Goal: Information Seeking & Learning: Learn about a topic

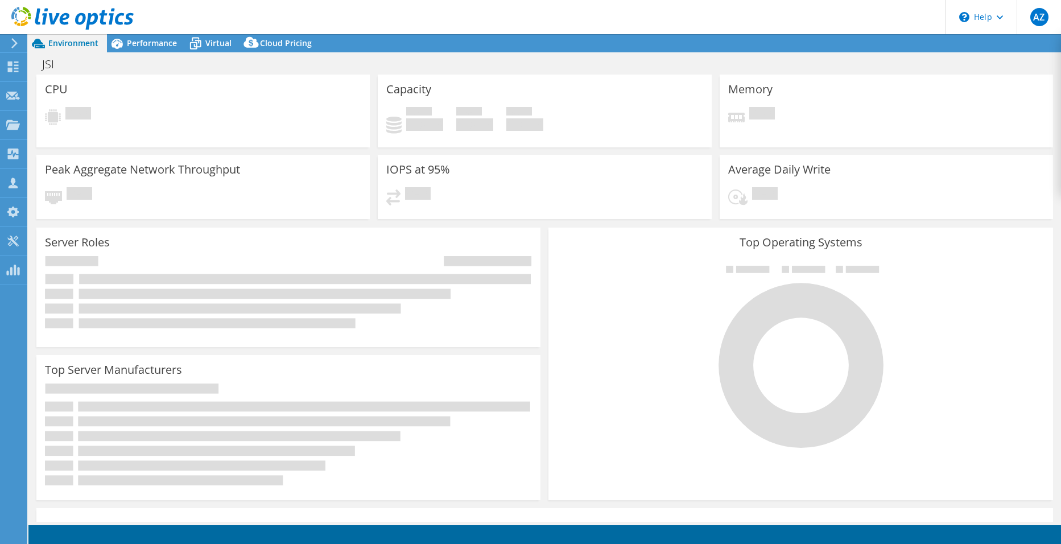
select select "USEast"
select select "USD"
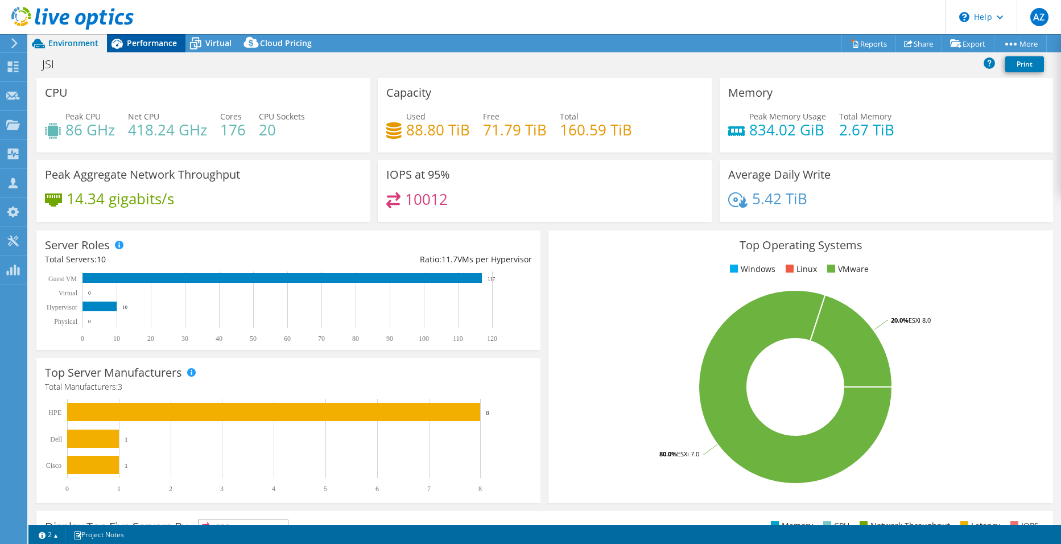
click at [157, 43] on span "Performance" at bounding box center [152, 43] width 50 height 11
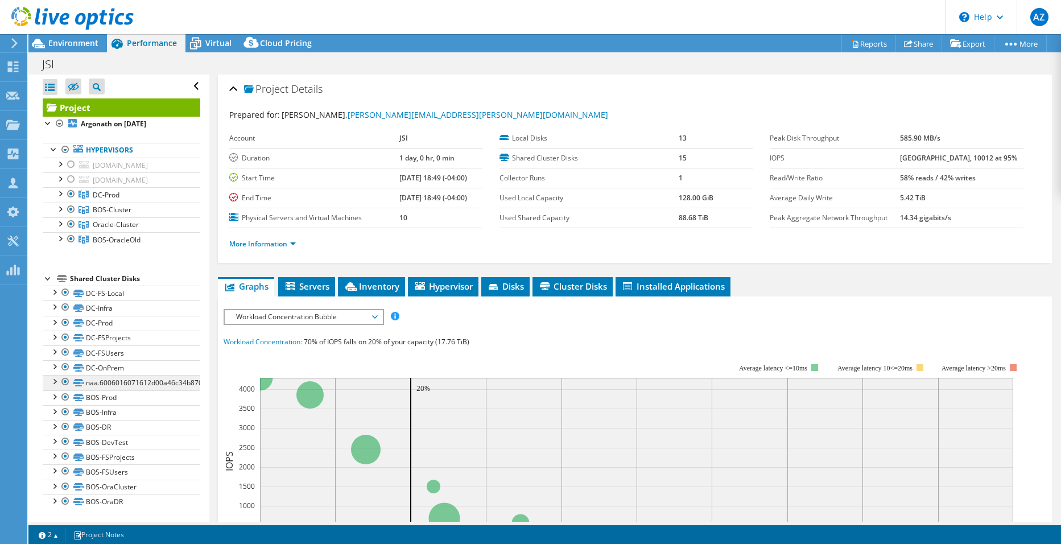
scroll to position [1, 0]
click at [56, 365] on div at bounding box center [53, 364] width 11 height 11
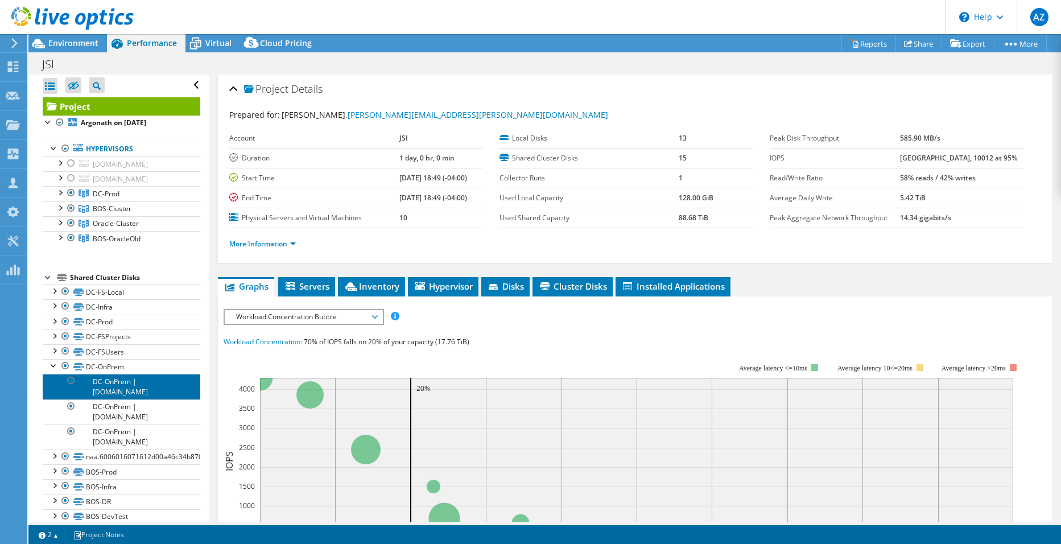
click at [130, 389] on link "DC-OnPrem | [DOMAIN_NAME]" at bounding box center [122, 386] width 158 height 25
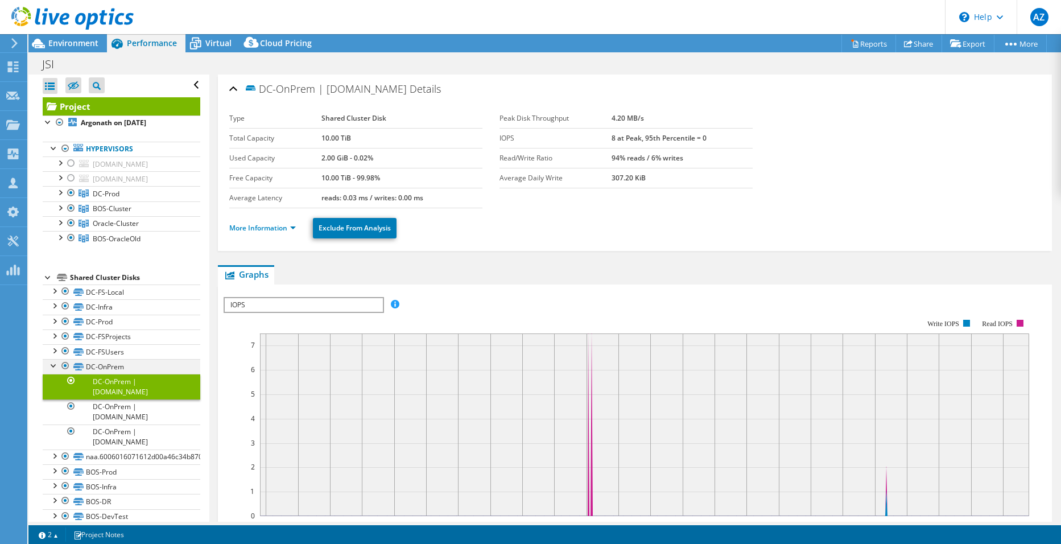
click at [51, 365] on div at bounding box center [53, 364] width 11 height 11
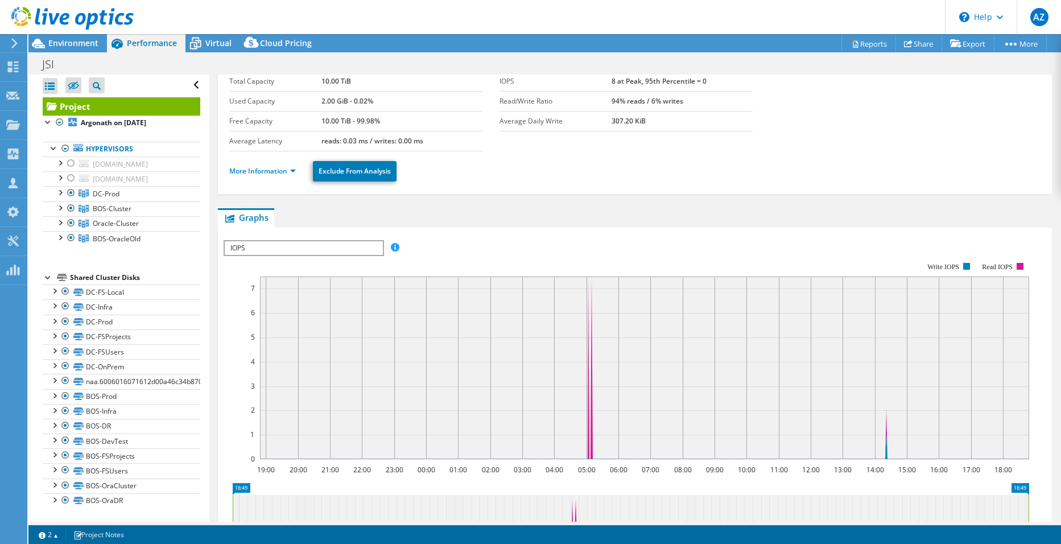
scroll to position [0, 0]
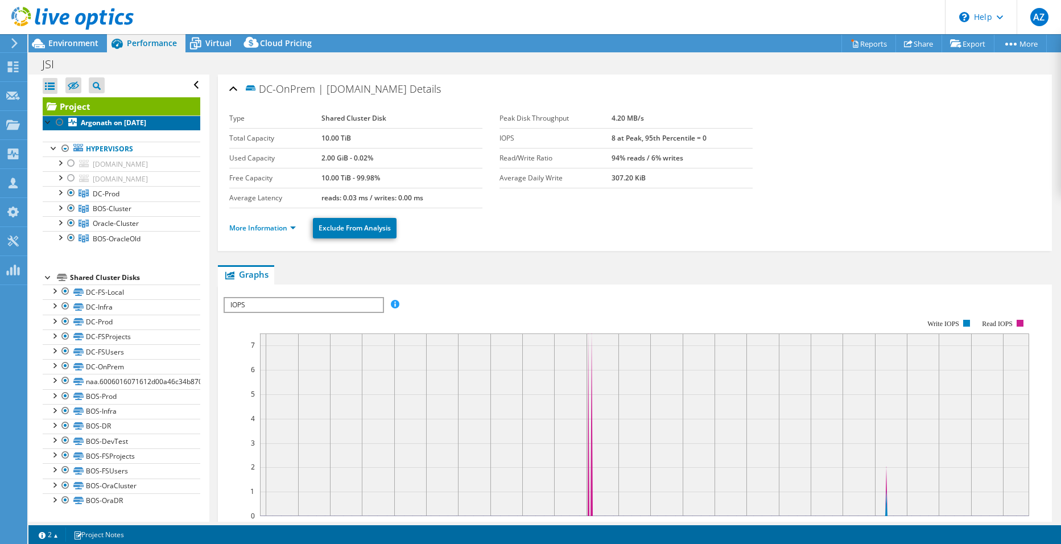
click at [89, 121] on b "Argonath on [DATE]" at bounding box center [113, 123] width 65 height 10
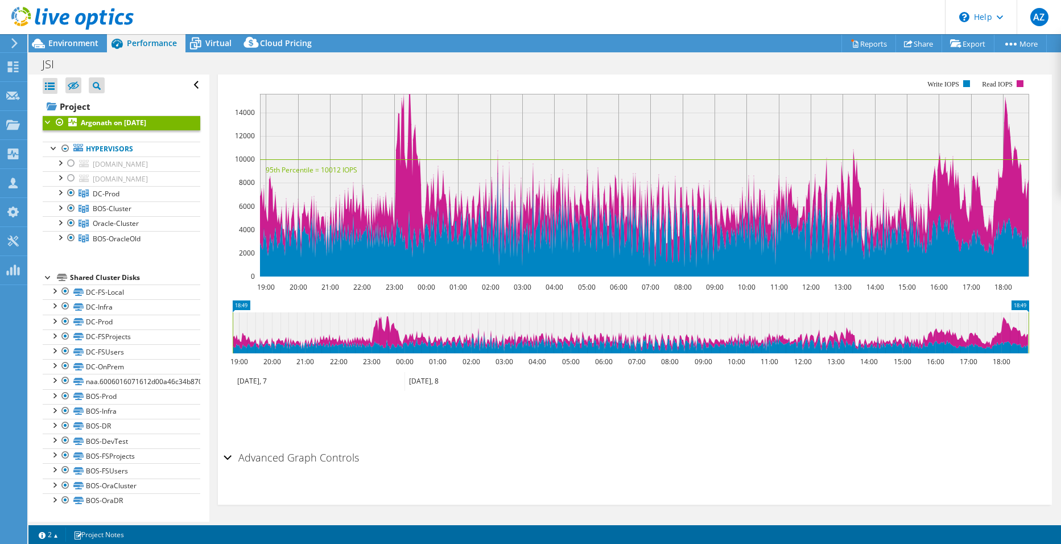
scroll to position [72, 0]
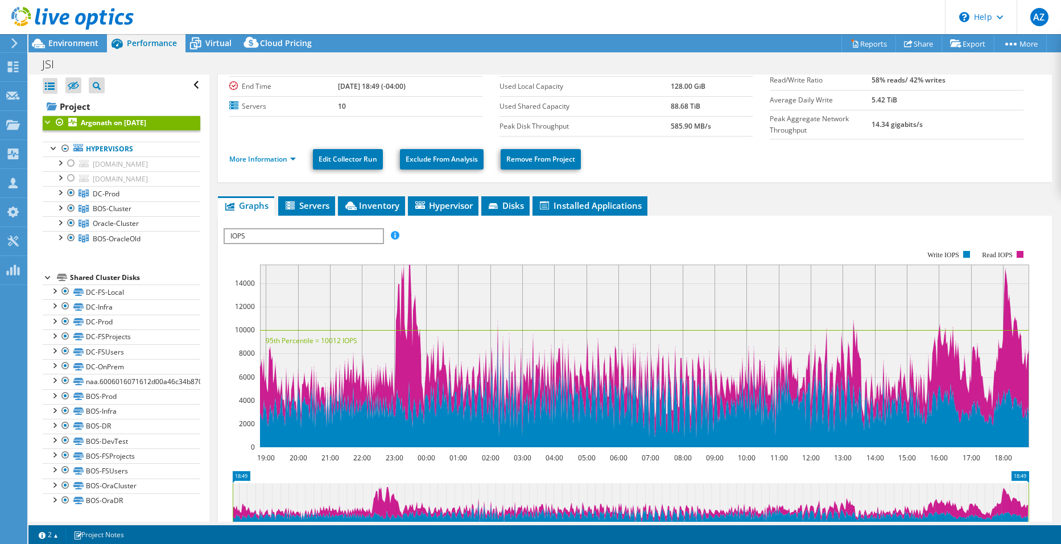
click at [324, 233] on span "IOPS" at bounding box center [304, 236] width 158 height 14
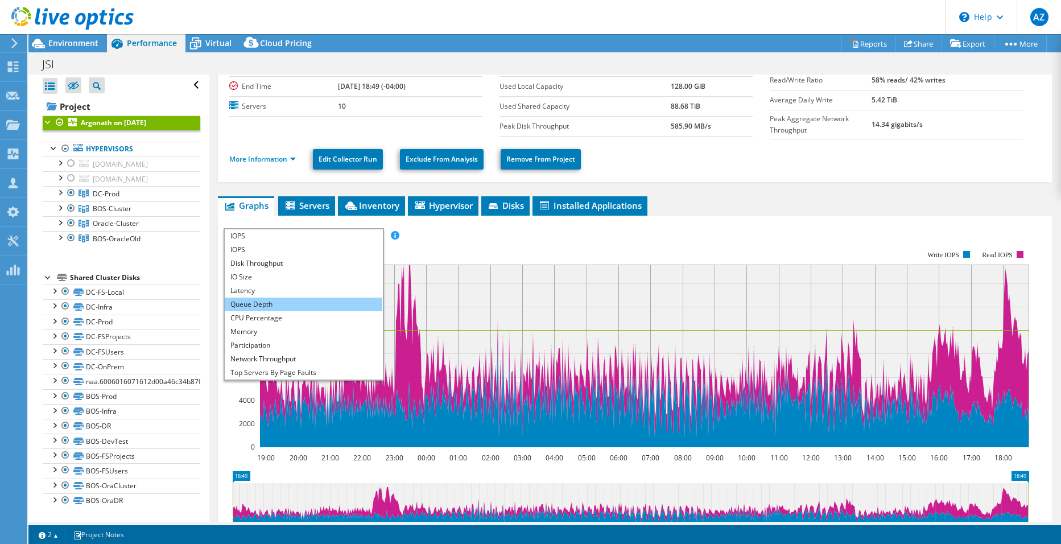
scroll to position [41, 0]
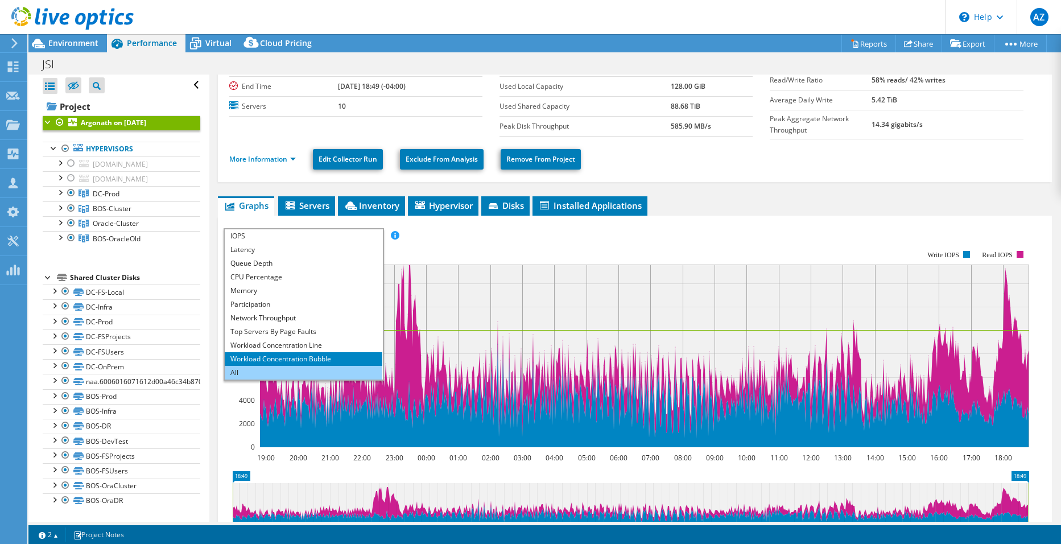
click at [309, 373] on li "All" at bounding box center [304, 373] width 158 height 14
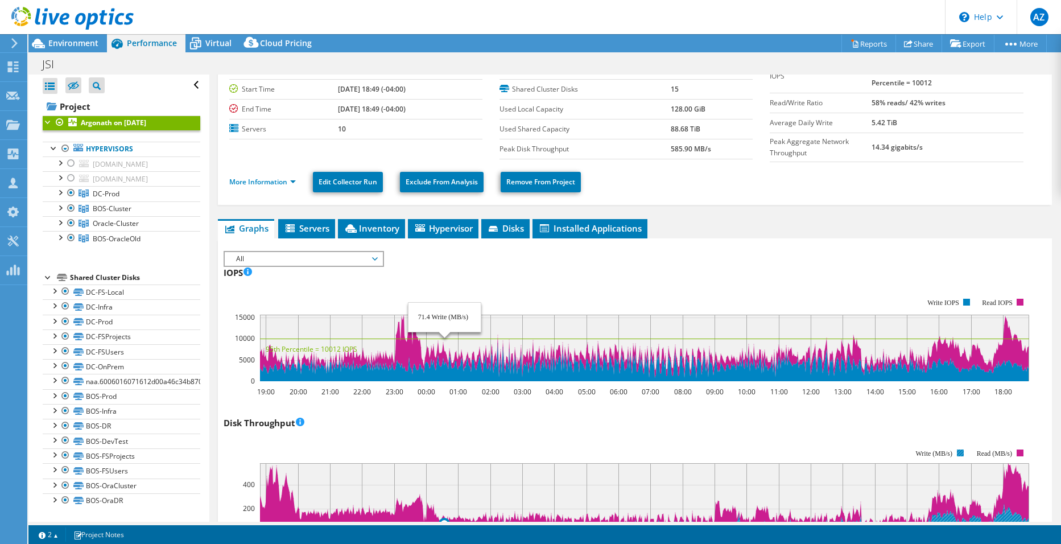
scroll to position [0, 0]
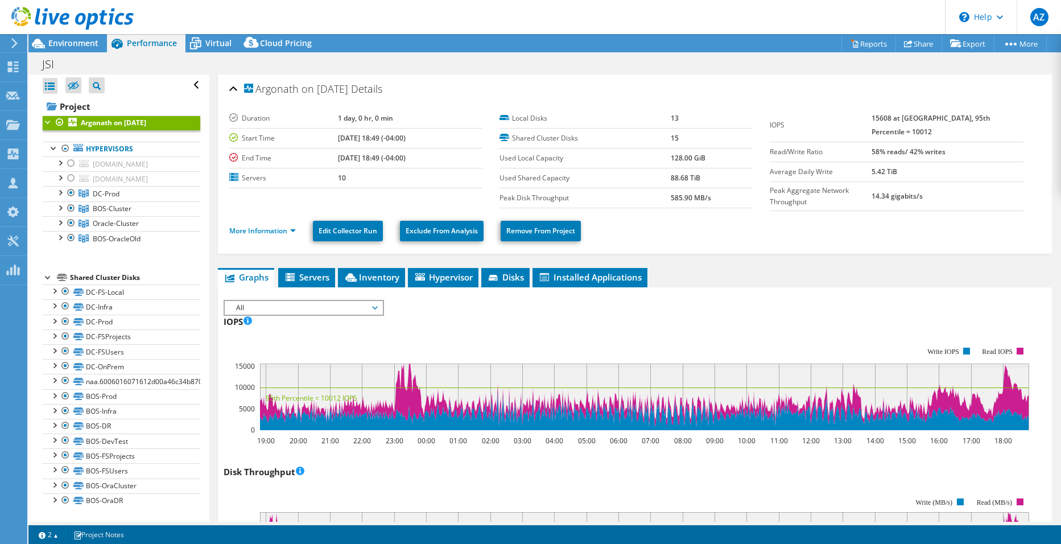
click at [546, 312] on div "IOPS 19:00 20:00 21:00 22:00 23:00 00:00 01:00 02:00 03:00 04:00 05:00 06:00 07…" at bounding box center [635, 379] width 823 height 134
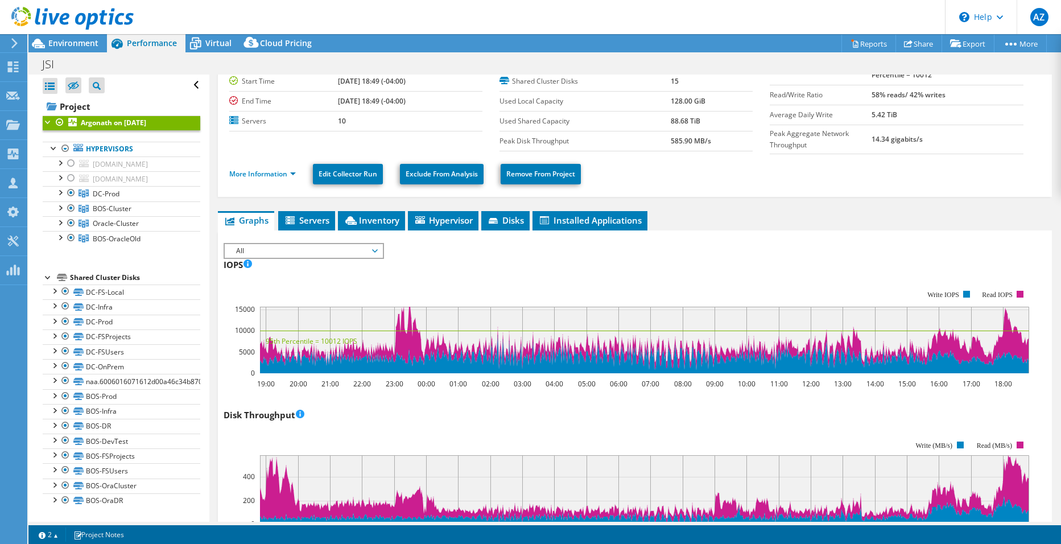
scroll to position [114, 0]
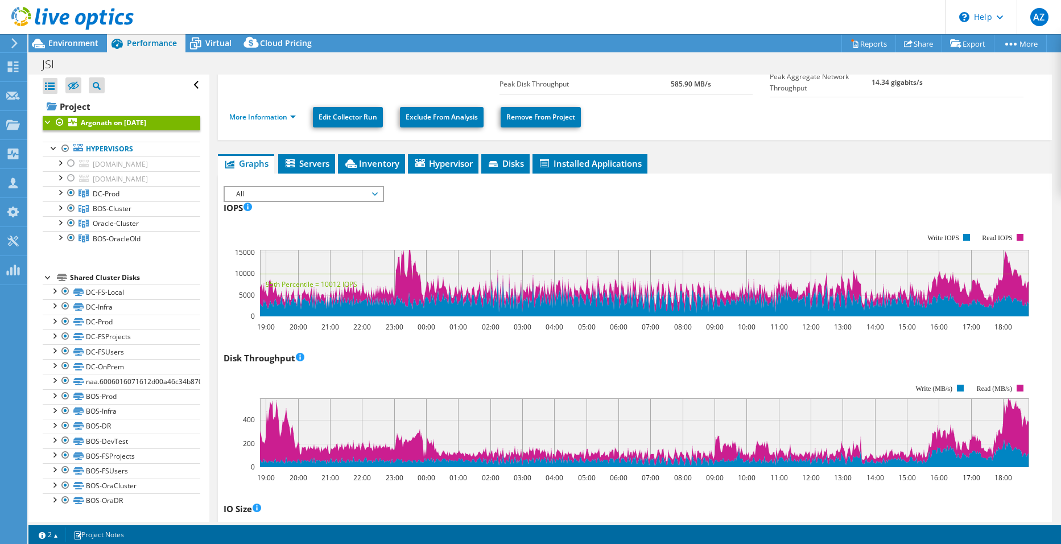
click at [364, 191] on span "All" at bounding box center [303, 194] width 146 height 14
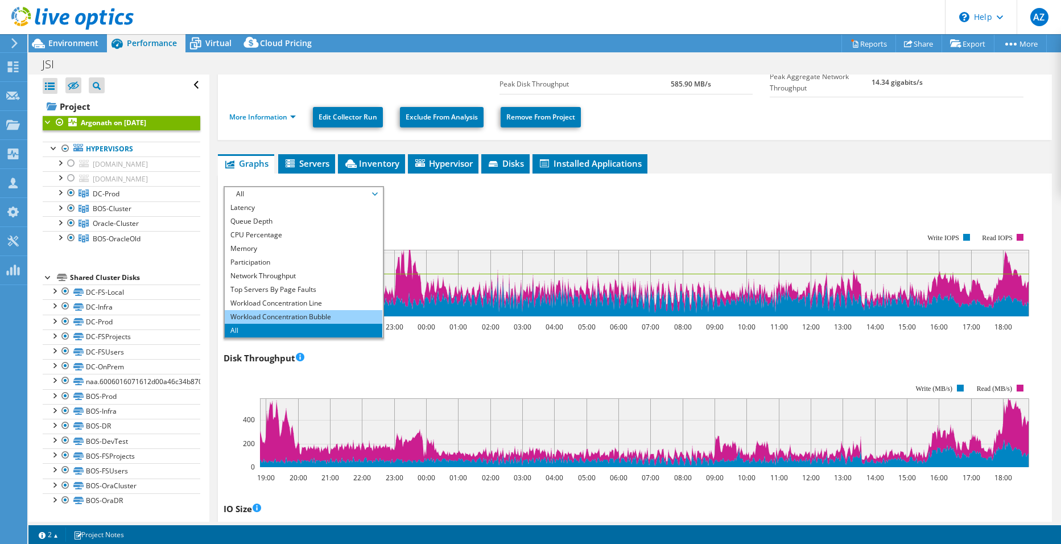
click at [328, 310] on li "Workload Concentration Bubble" at bounding box center [304, 317] width 158 height 14
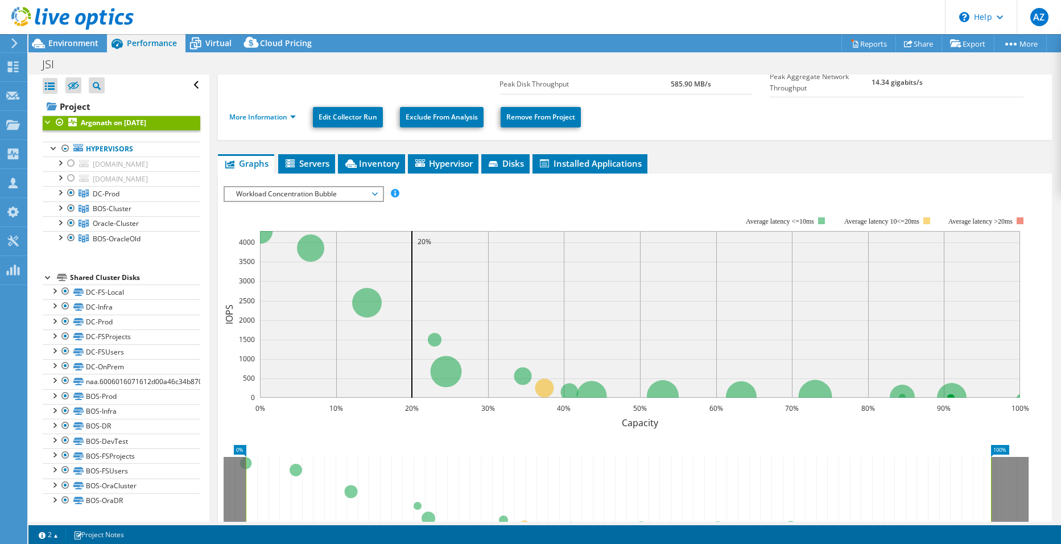
click at [370, 188] on span "Workload Concentration Bubble" at bounding box center [303, 194] width 146 height 14
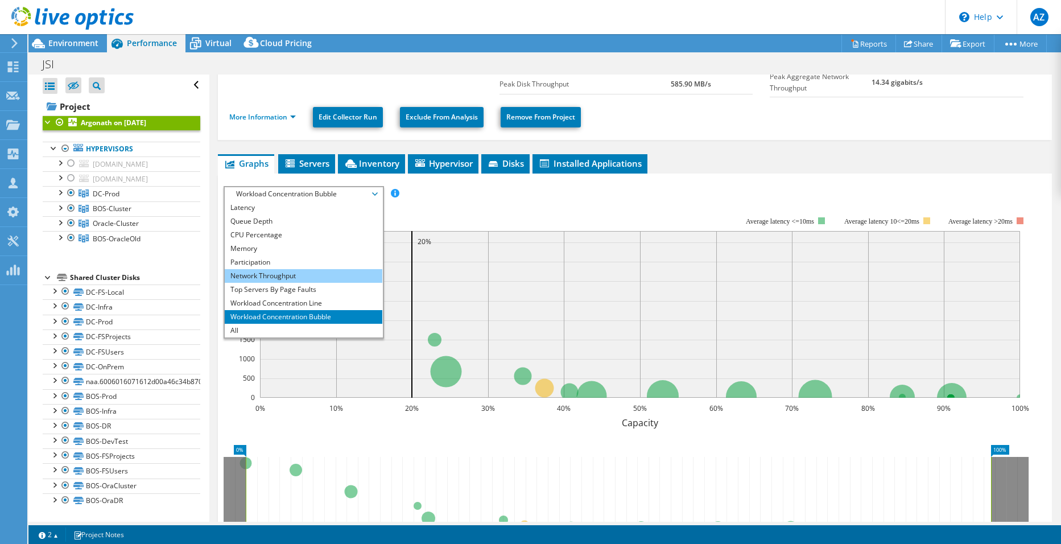
scroll to position [228, 0]
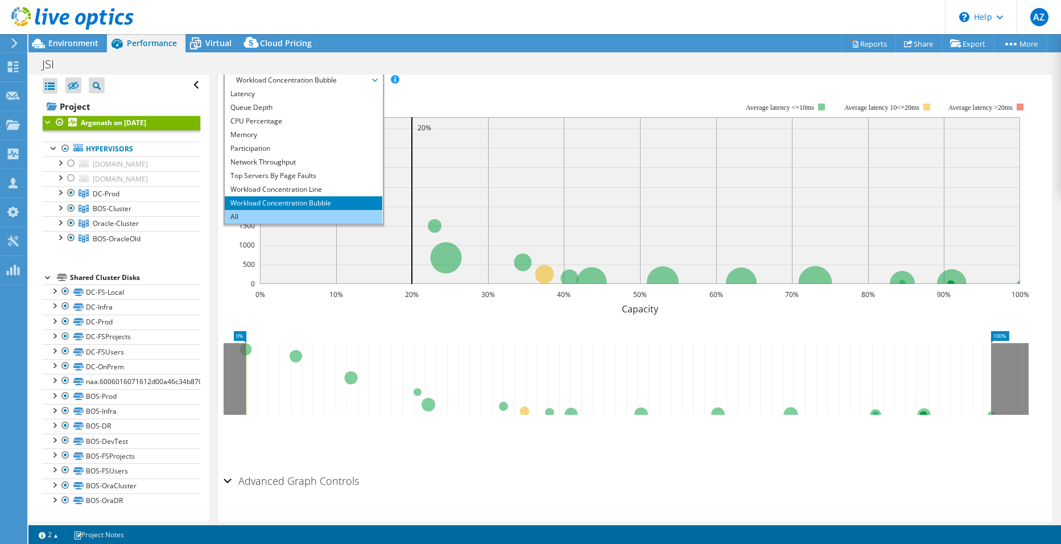
click at [316, 215] on li "All" at bounding box center [304, 217] width 158 height 14
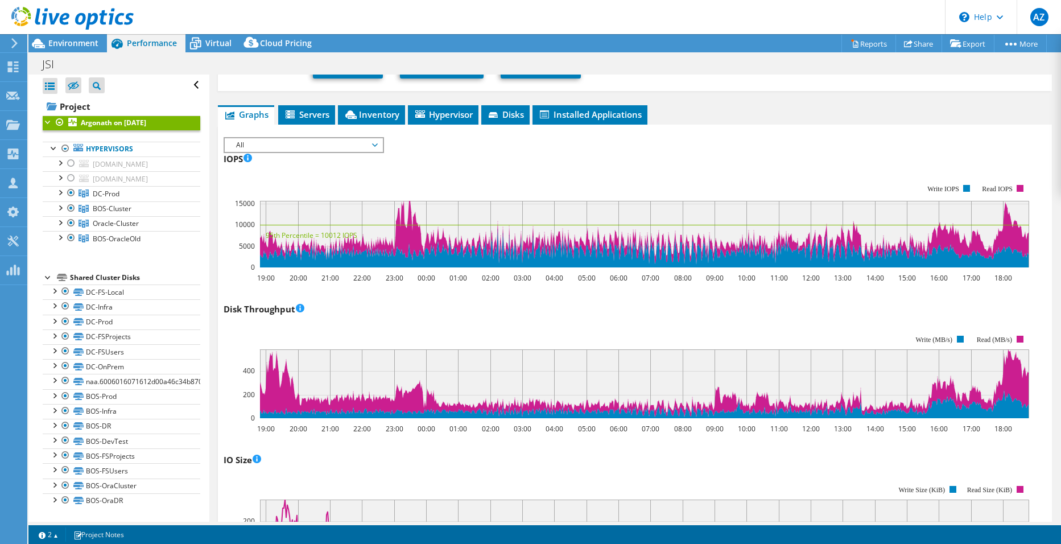
scroll to position [0, 0]
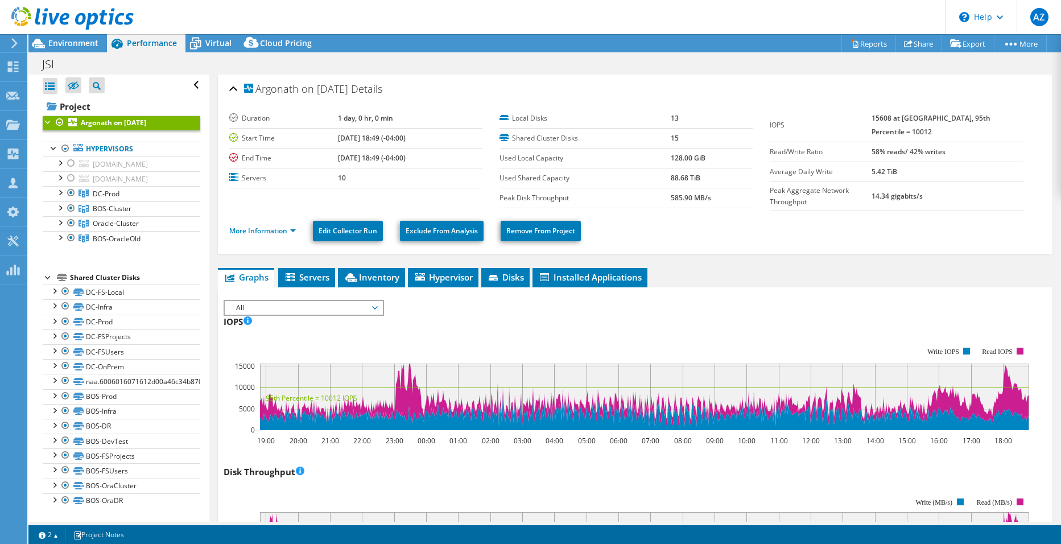
click at [358, 305] on span "All" at bounding box center [303, 308] width 146 height 14
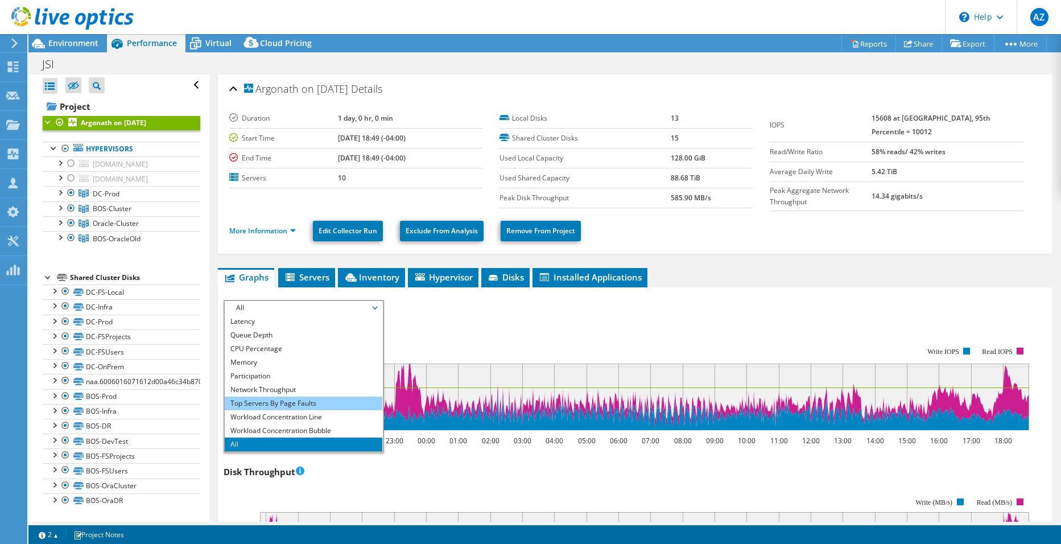
click at [327, 399] on li "Top Servers By Page Faults" at bounding box center [304, 404] width 158 height 14
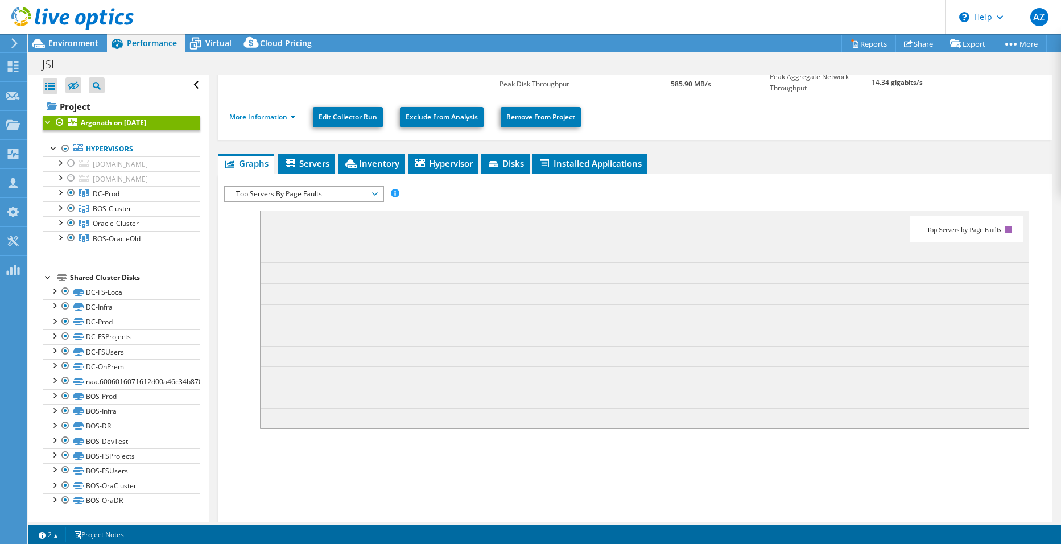
scroll to position [57, 0]
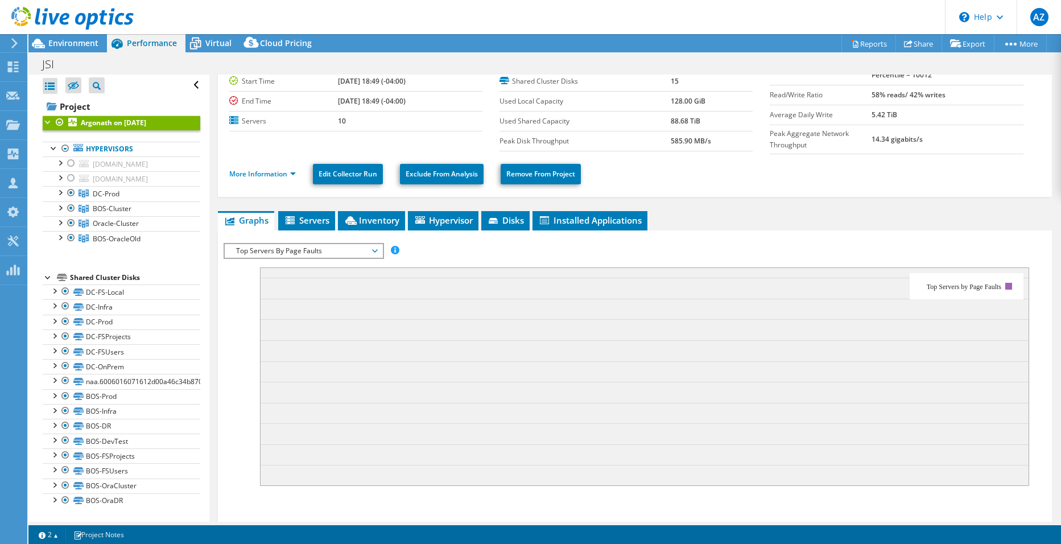
click at [357, 244] on span "Top Servers By Page Faults" at bounding box center [303, 251] width 146 height 14
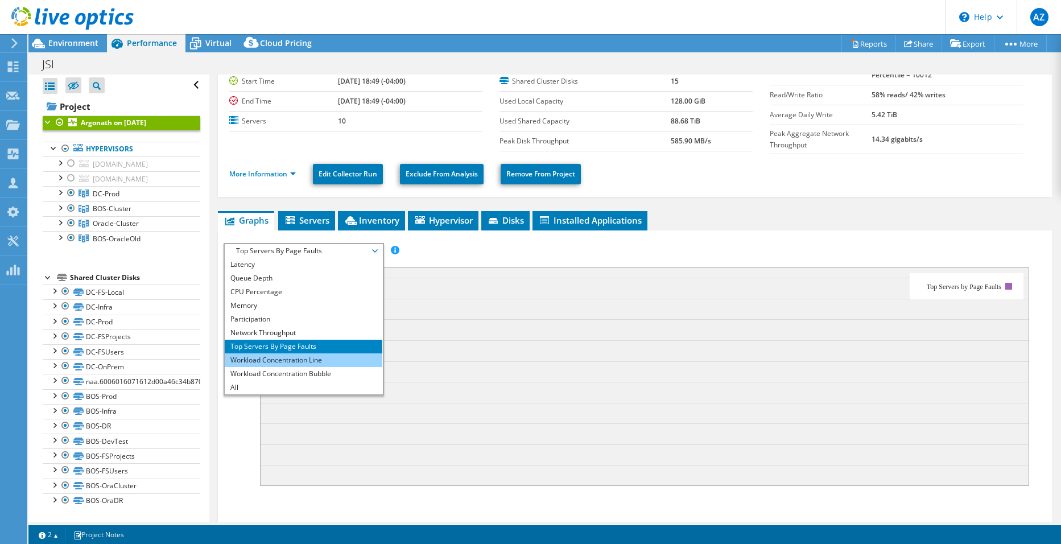
click at [348, 353] on li "Workload Concentration Line" at bounding box center [304, 360] width 158 height 14
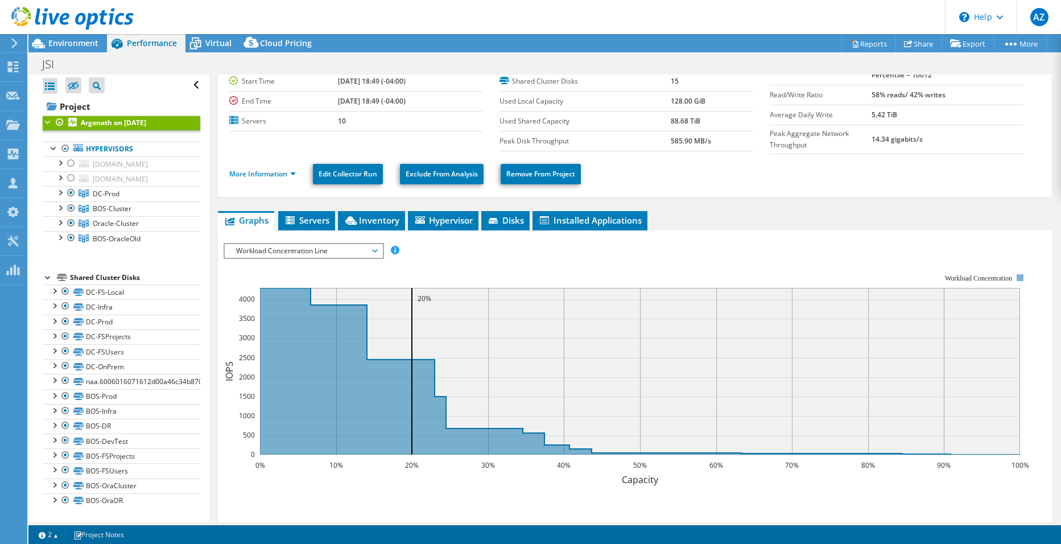
click at [358, 249] on span "Workload Concentration Line" at bounding box center [303, 251] width 146 height 14
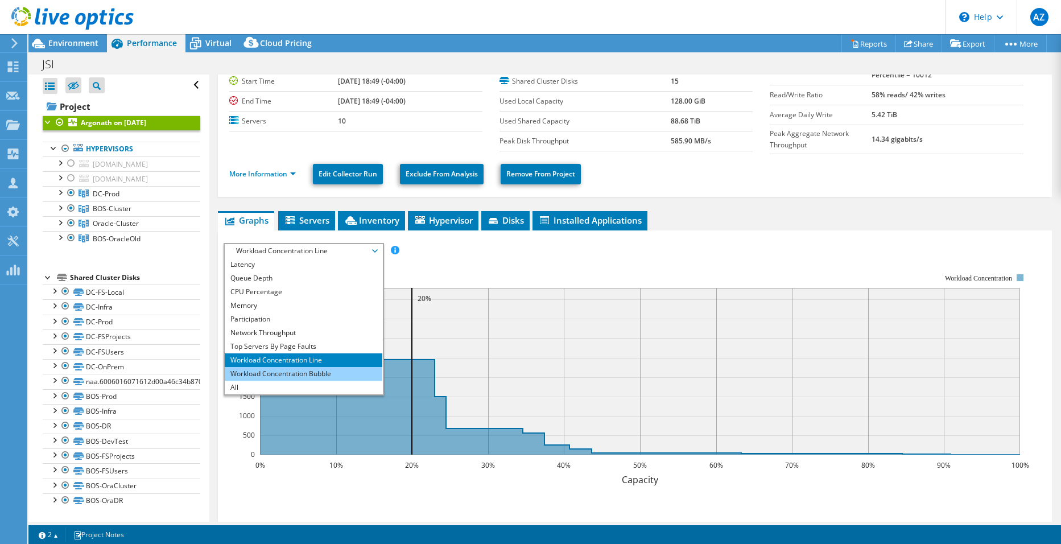
click at [321, 373] on li "Workload Concentration Bubble" at bounding box center [304, 374] width 158 height 14
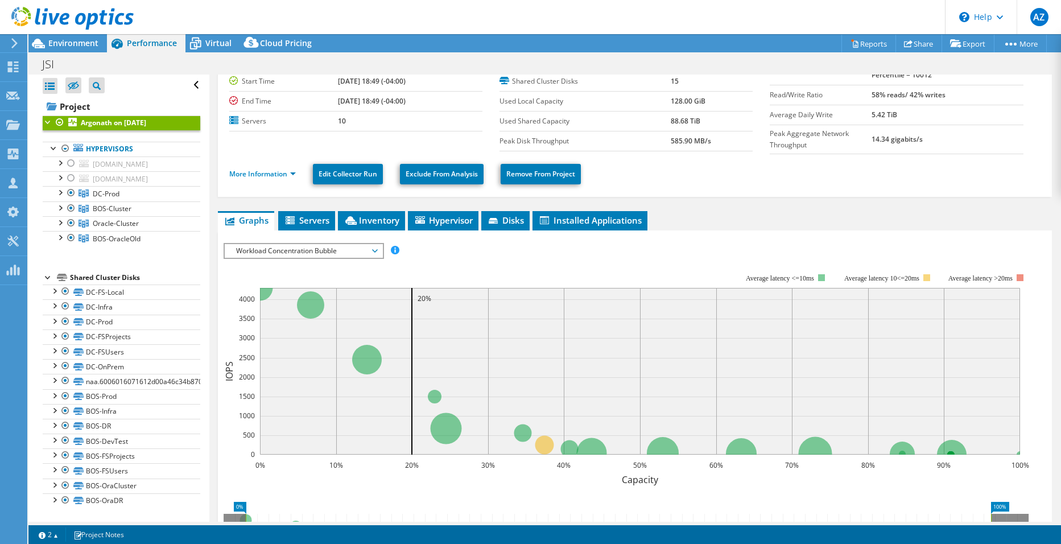
scroll to position [171, 0]
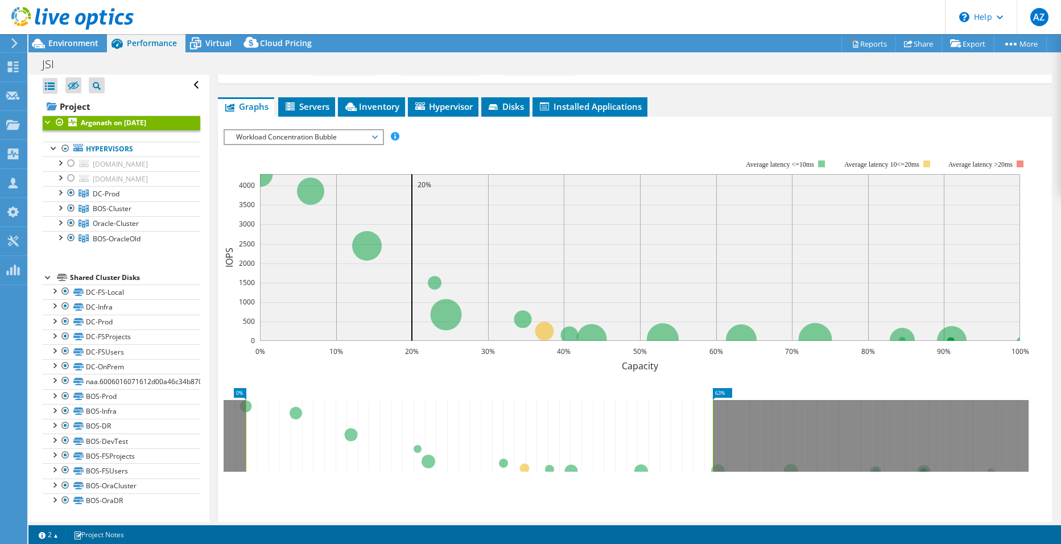
drag, startPoint x: 992, startPoint y: 432, endPoint x: 693, endPoint y: 441, distance: 299.4
click at [711, 441] on rect at bounding box center [713, 436] width 5 height 72
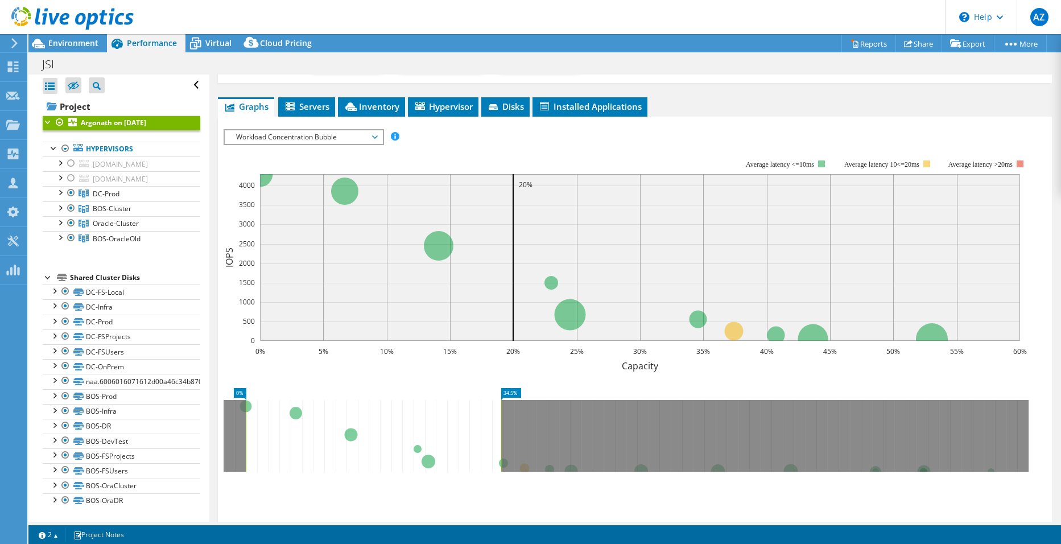
drag, startPoint x: 693, startPoint y: 441, endPoint x: 492, endPoint y: 444, distance: 201.4
click at [499, 444] on rect at bounding box center [501, 436] width 5 height 72
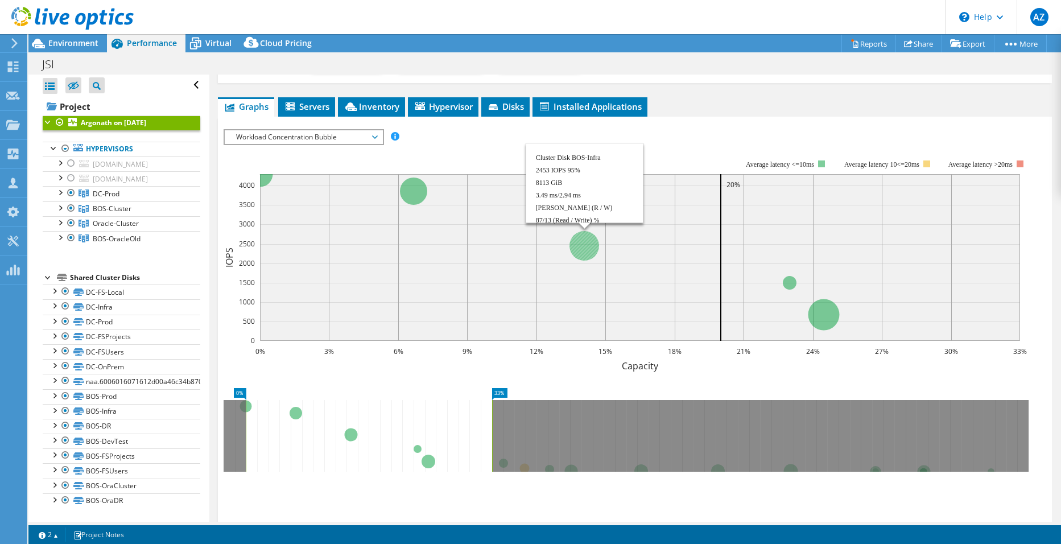
click at [584, 241] on circle at bounding box center [584, 246] width 30 height 30
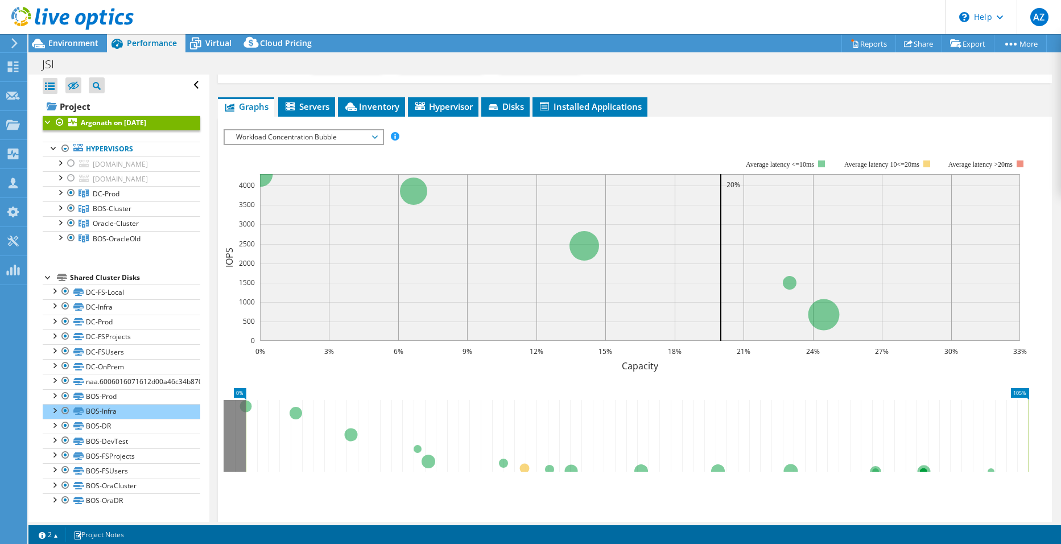
drag, startPoint x: 492, startPoint y: 439, endPoint x: 1034, endPoint y: 433, distance: 542.2
click at [1034, 433] on icon "0% 105%" at bounding box center [631, 426] width 814 height 91
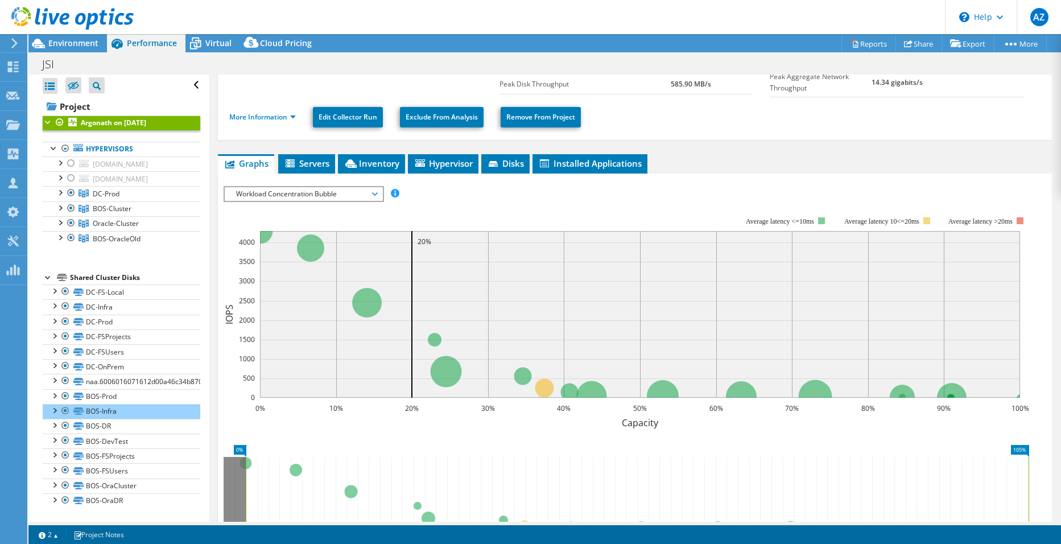
scroll to position [0, 0]
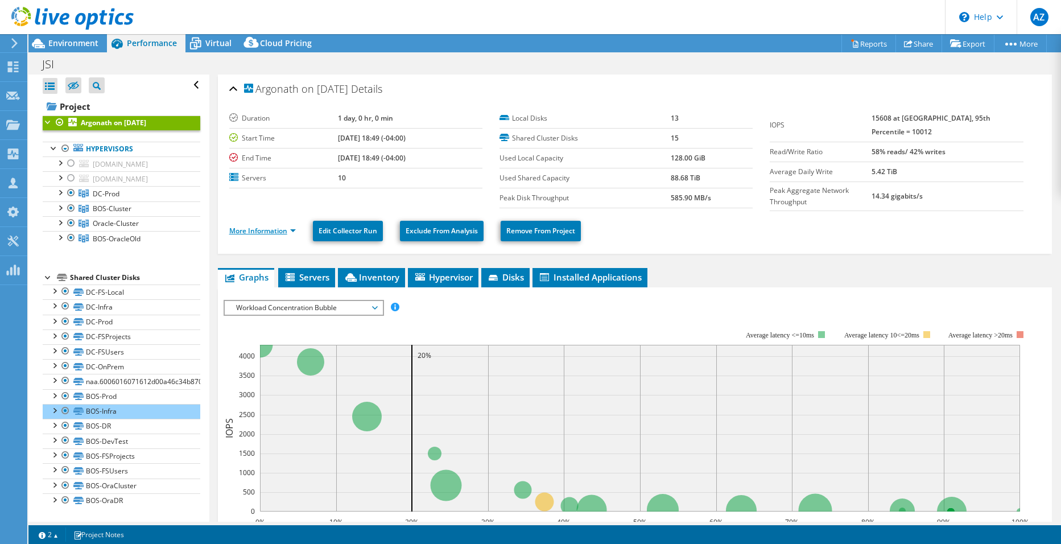
click at [284, 231] on link "More Information" at bounding box center [262, 231] width 67 height 10
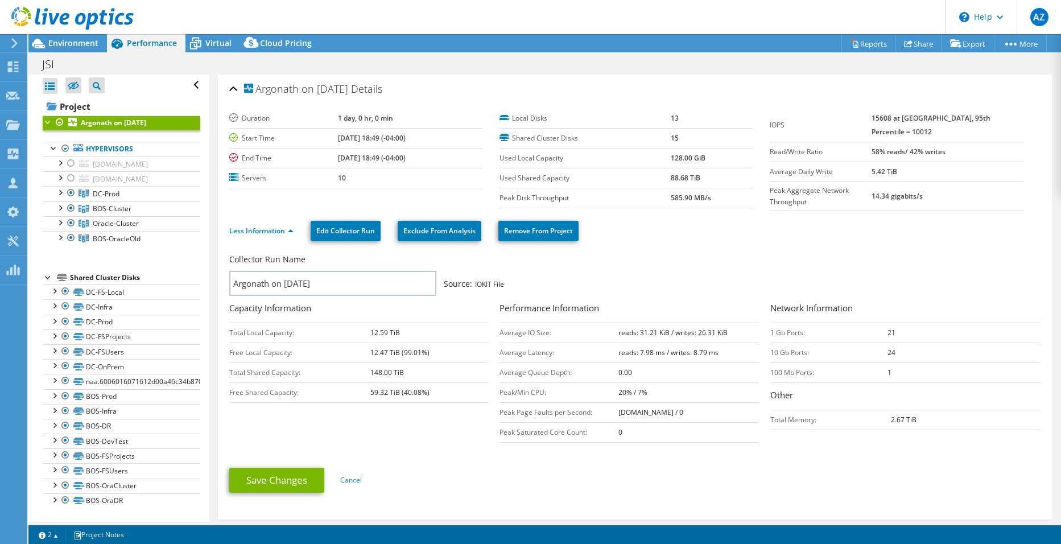
click at [676, 259] on div "Collector Run Name" at bounding box center [629, 262] width 800 height 17
click at [105, 196] on span "DC-Prod" at bounding box center [106, 194] width 27 height 10
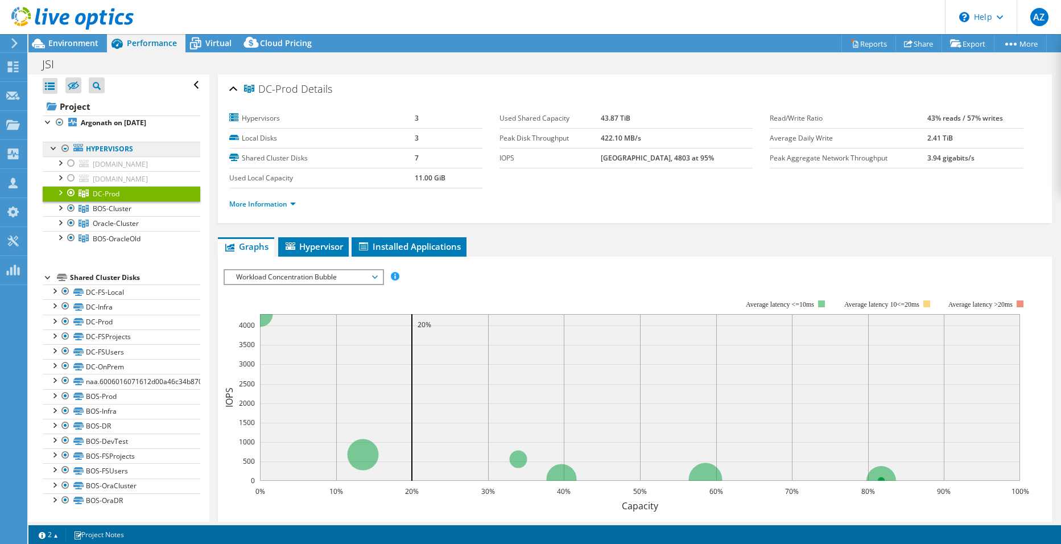
click at [122, 151] on link "Hypervisors" at bounding box center [122, 149] width 158 height 15
click at [109, 150] on link "Hypervisors" at bounding box center [122, 149] width 158 height 15
click at [98, 125] on b "Argonath on [DATE]" at bounding box center [113, 123] width 65 height 10
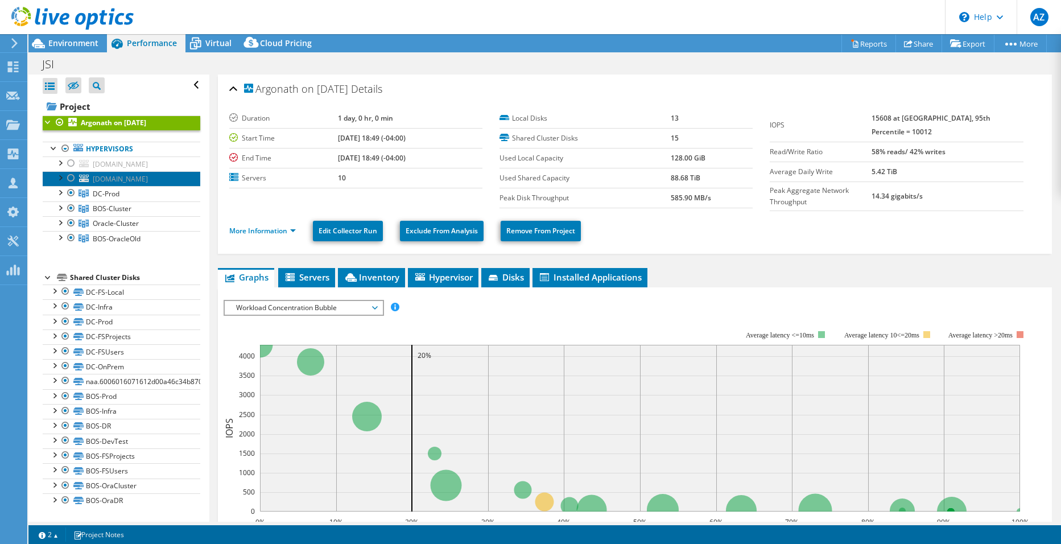
click at [121, 178] on span "[DOMAIN_NAME]" at bounding box center [120, 179] width 55 height 10
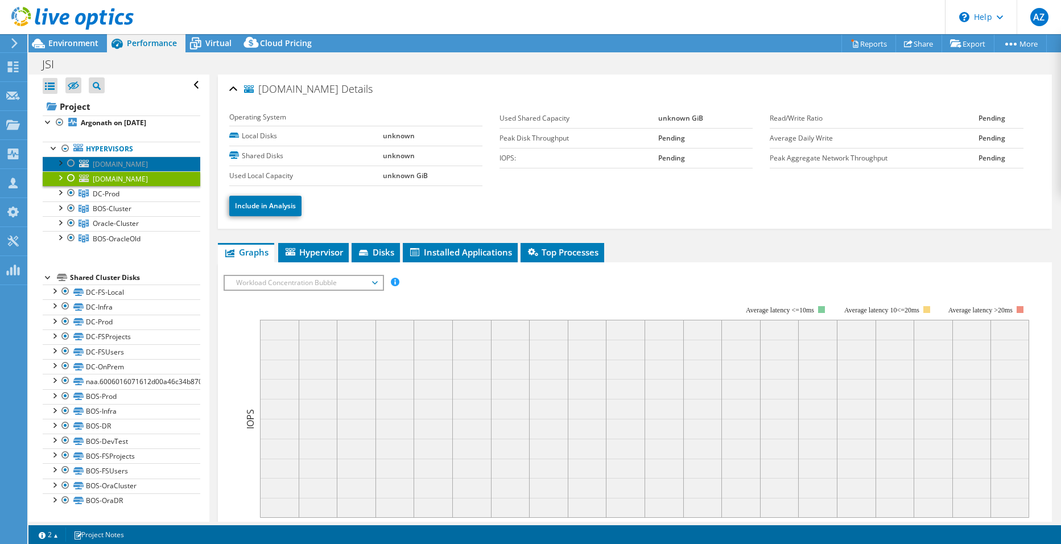
click at [129, 167] on span "[DOMAIN_NAME]" at bounding box center [120, 164] width 55 height 10
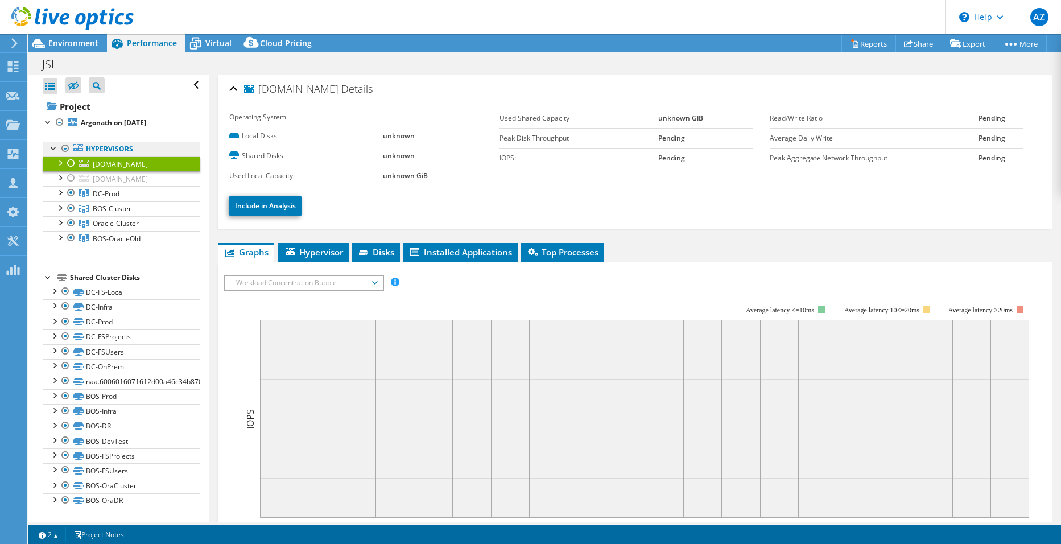
click at [113, 148] on link "Hypervisors" at bounding box center [122, 149] width 158 height 15
click at [111, 122] on b "Argonath on [DATE]" at bounding box center [113, 123] width 65 height 10
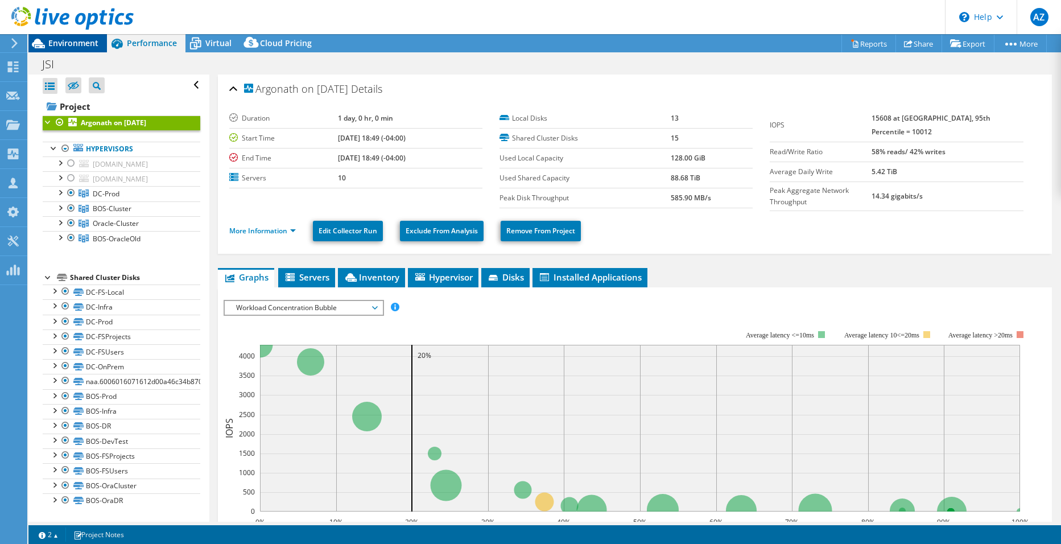
click at [73, 38] on span "Environment" at bounding box center [73, 43] width 50 height 11
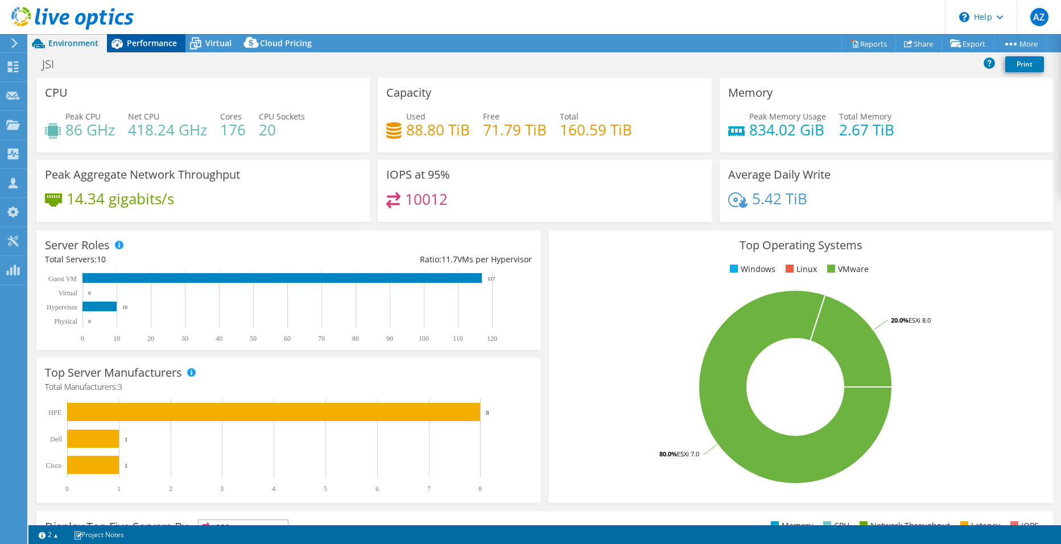
click at [126, 41] on icon at bounding box center [117, 44] width 20 height 20
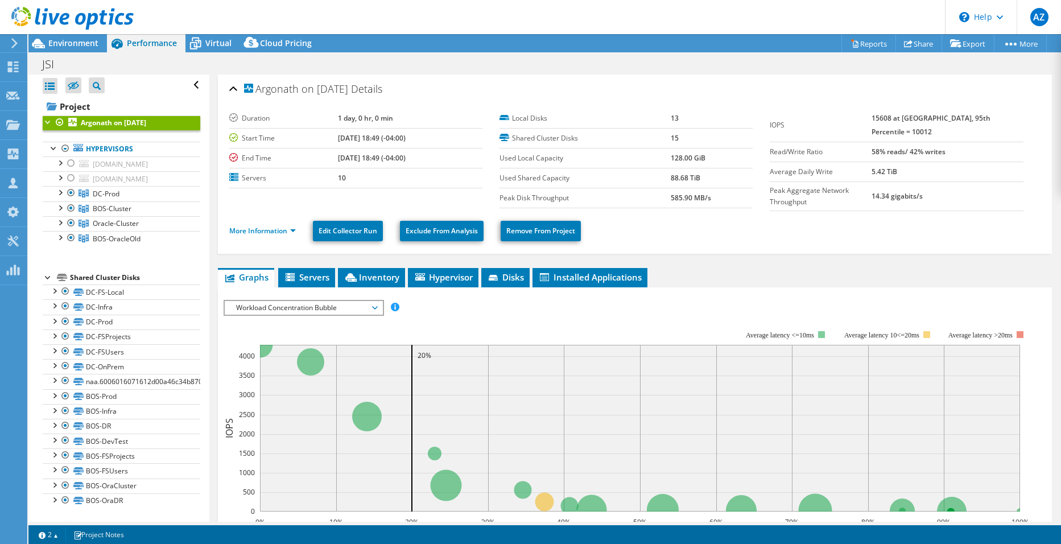
click at [370, 308] on span "Workload Concentration Bubble" at bounding box center [303, 308] width 146 height 14
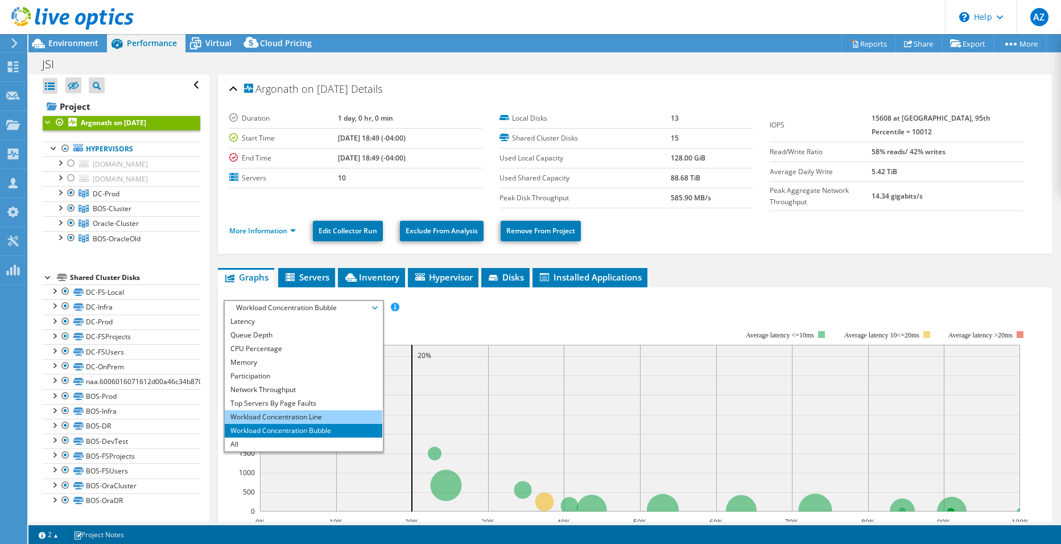
click at [334, 412] on li "Workload Concentration Line" at bounding box center [304, 417] width 158 height 14
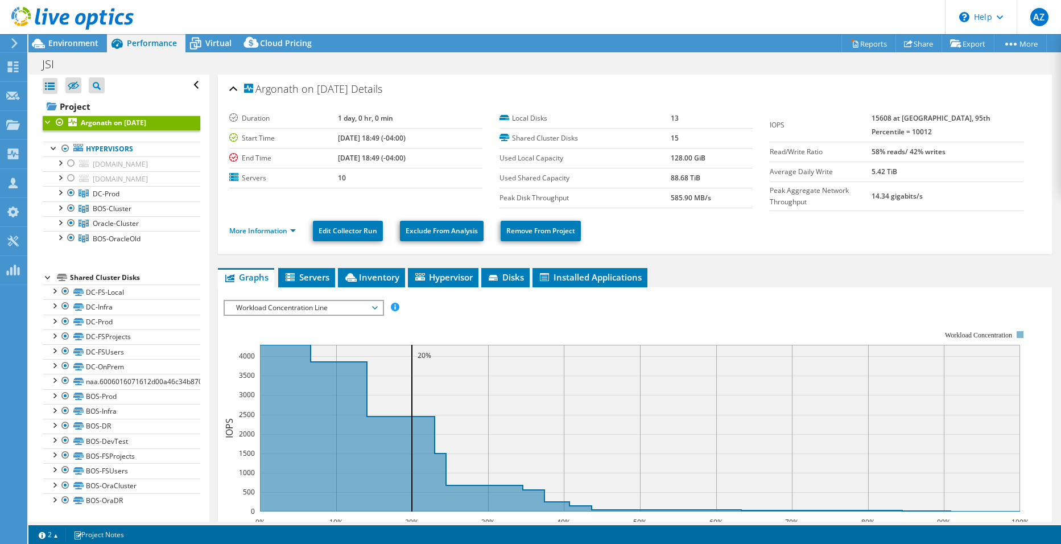
click at [353, 304] on span "Workload Concentration Line" at bounding box center [303, 308] width 146 height 14
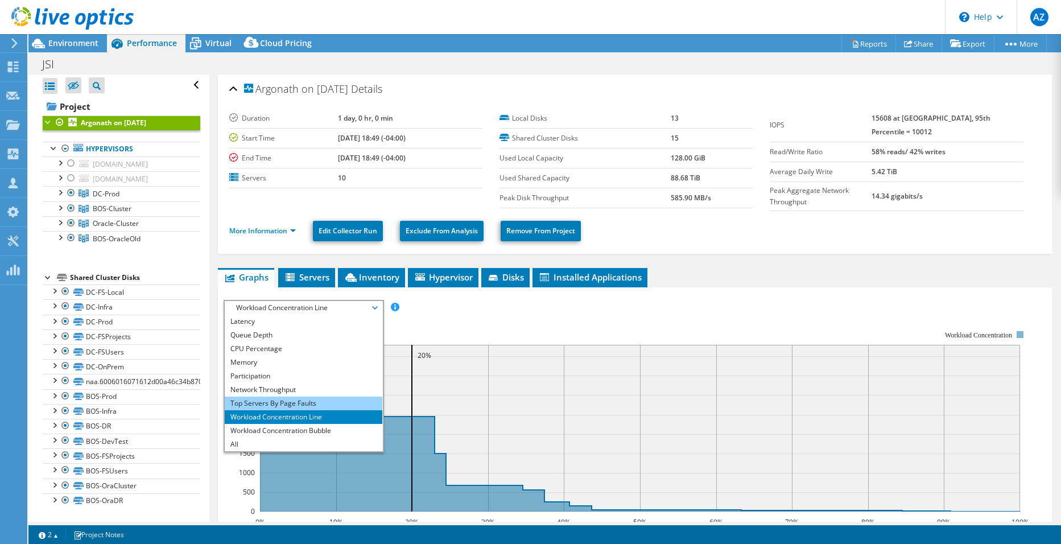
click at [327, 397] on li "Top Servers By Page Faults" at bounding box center [304, 404] width 158 height 14
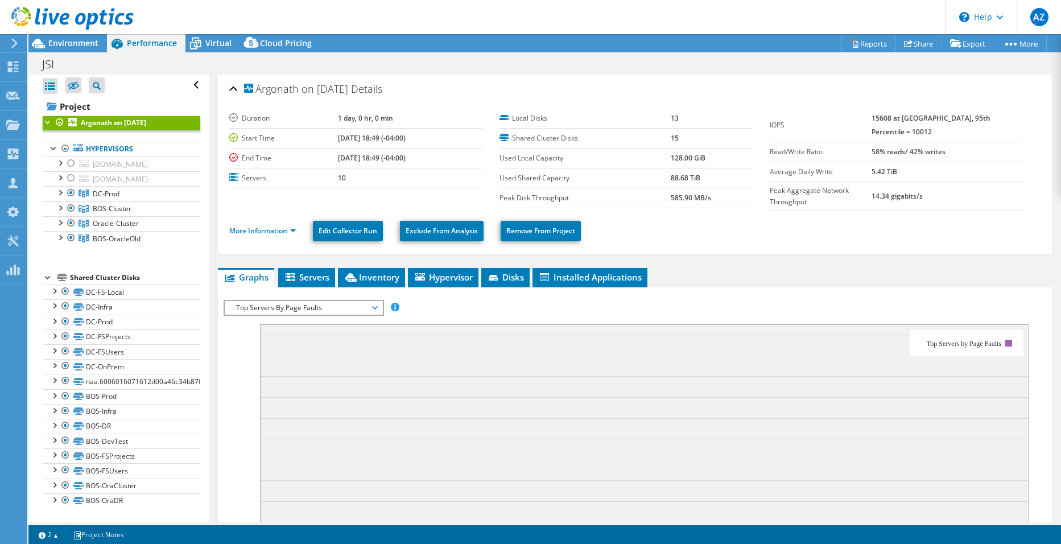
click at [330, 304] on span "Top Servers By Page Faults" at bounding box center [303, 308] width 146 height 14
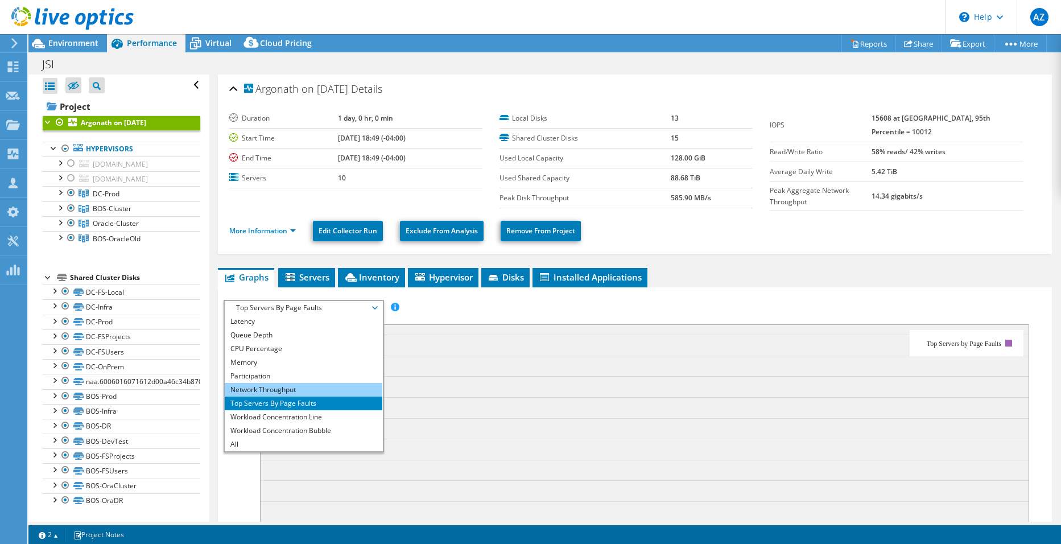
click at [318, 385] on li "Network Throughput" at bounding box center [304, 390] width 158 height 14
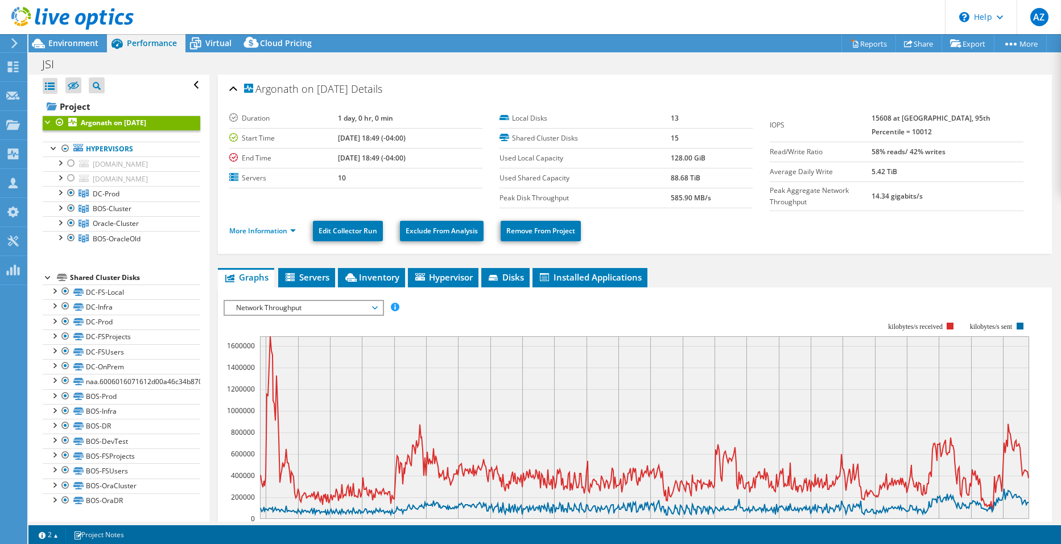
click at [327, 303] on span "Network Throughput" at bounding box center [303, 308] width 146 height 14
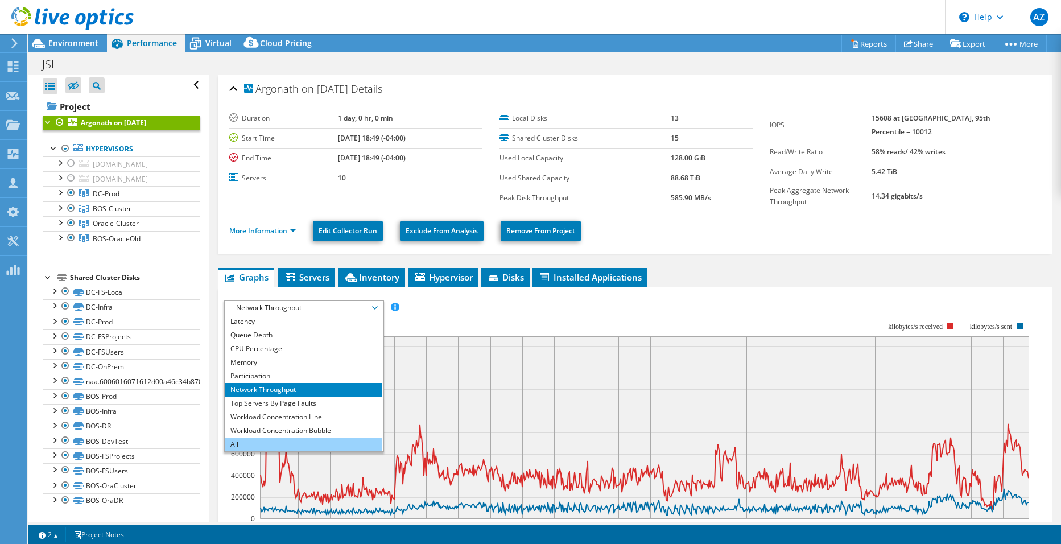
click at [302, 441] on li "All" at bounding box center [304, 445] width 158 height 14
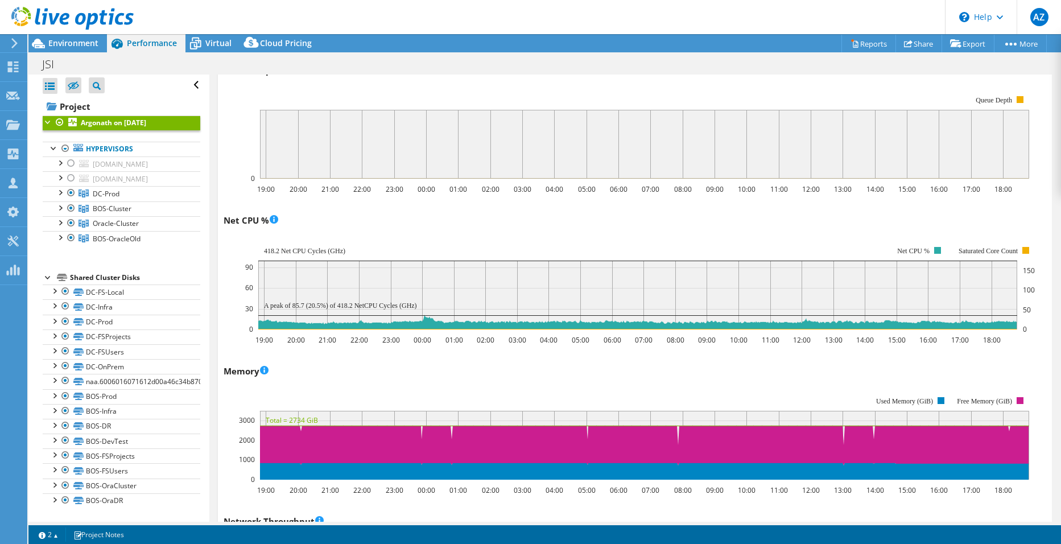
scroll to position [1138, 0]
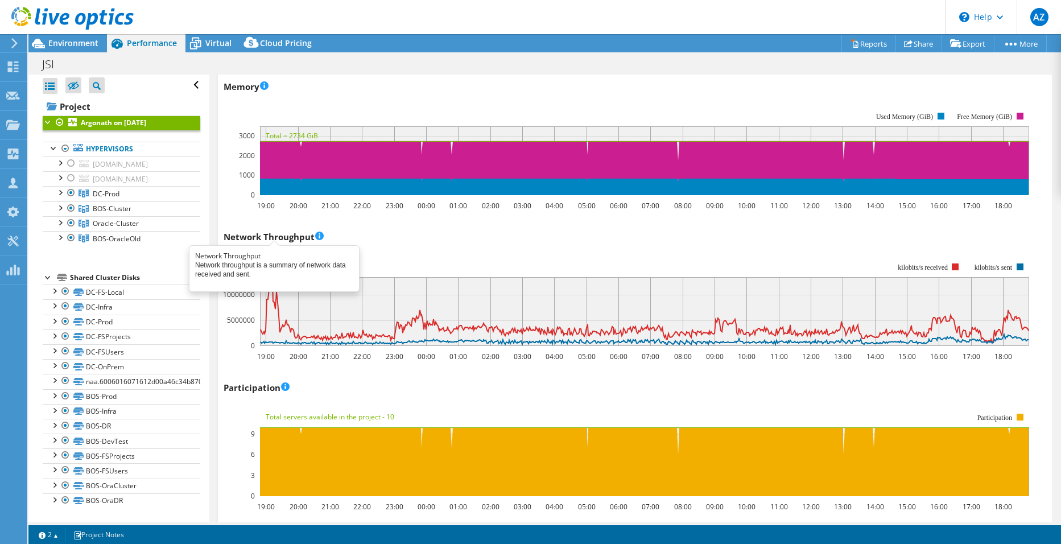
click at [319, 233] on span at bounding box center [319, 236] width 9 height 11
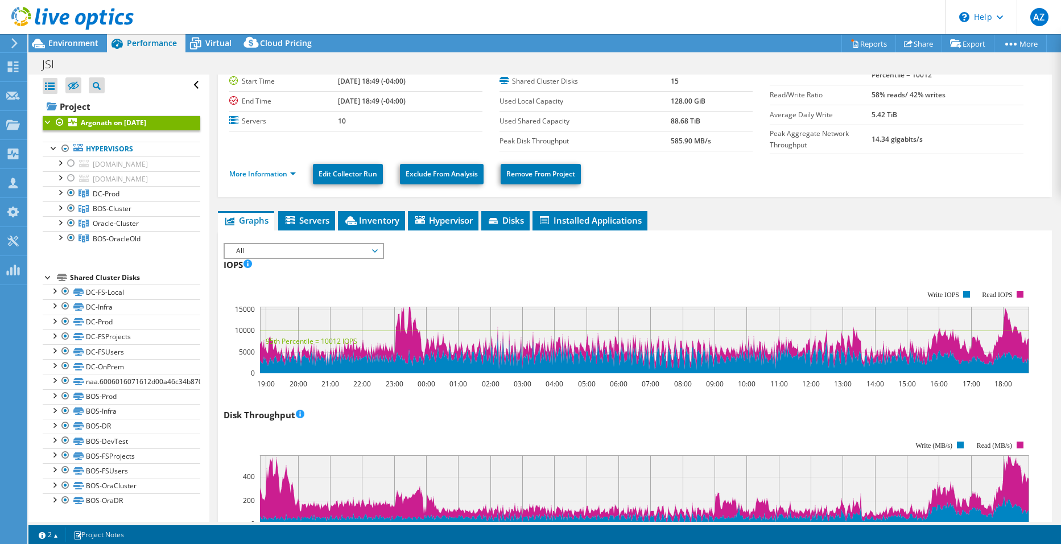
scroll to position [0, 0]
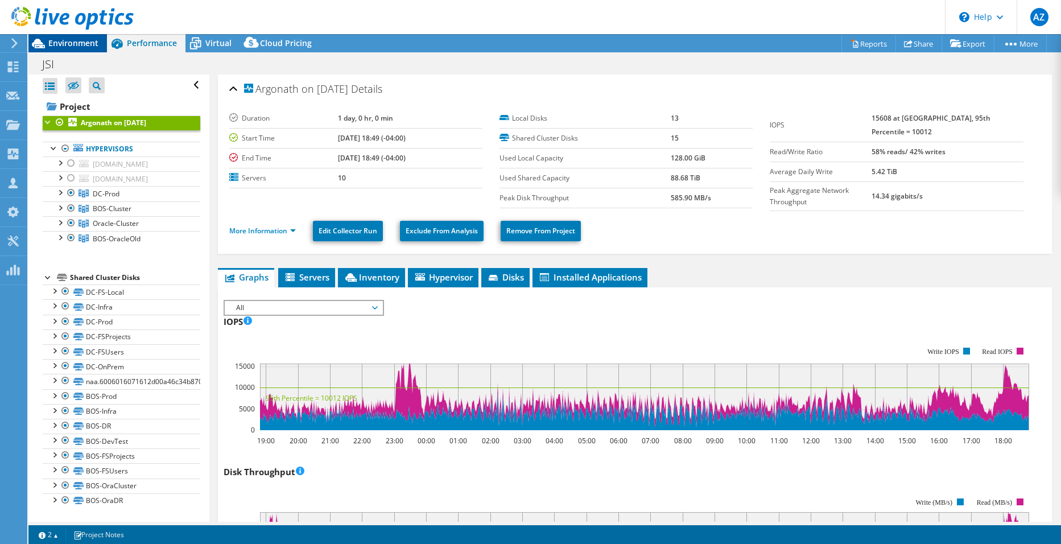
click at [70, 43] on span "Environment" at bounding box center [73, 43] width 50 height 11
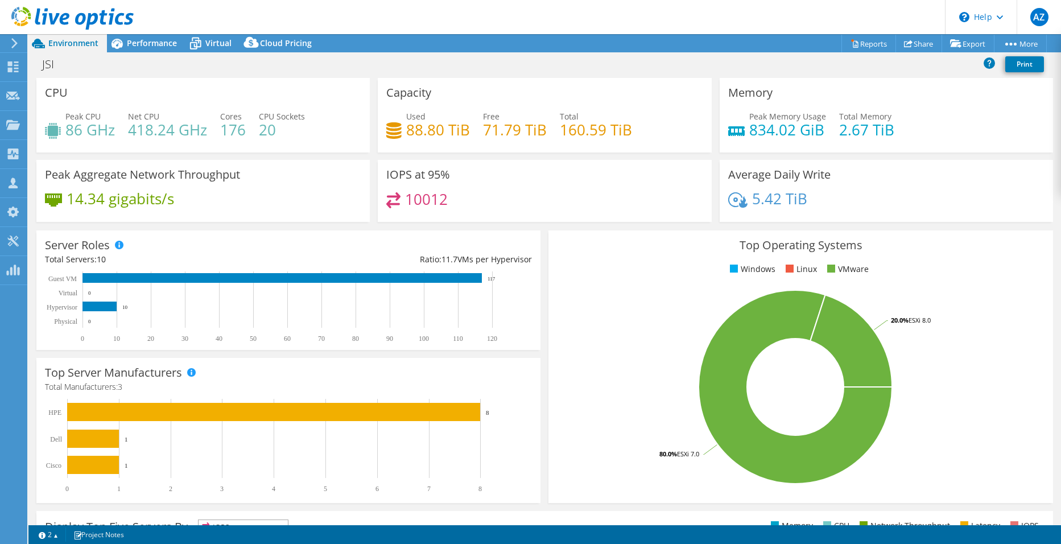
click at [539, 277] on div "Server Roles Physical Servers represent bare metal servers that were targets of…" at bounding box center [288, 289] width 512 height 127
click at [851, 41] on icon at bounding box center [855, 43] width 9 height 9
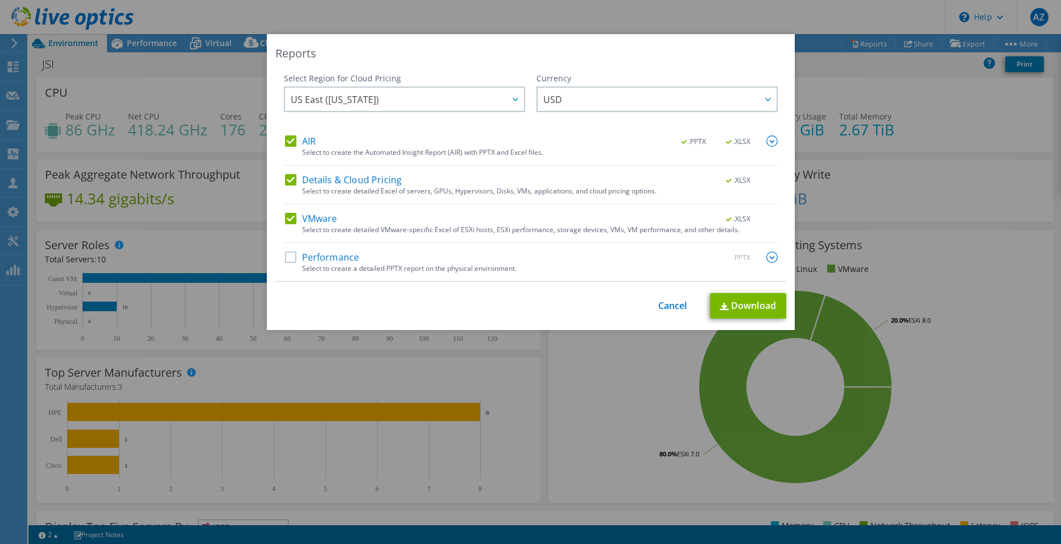
click at [769, 138] on img at bounding box center [771, 140] width 11 height 11
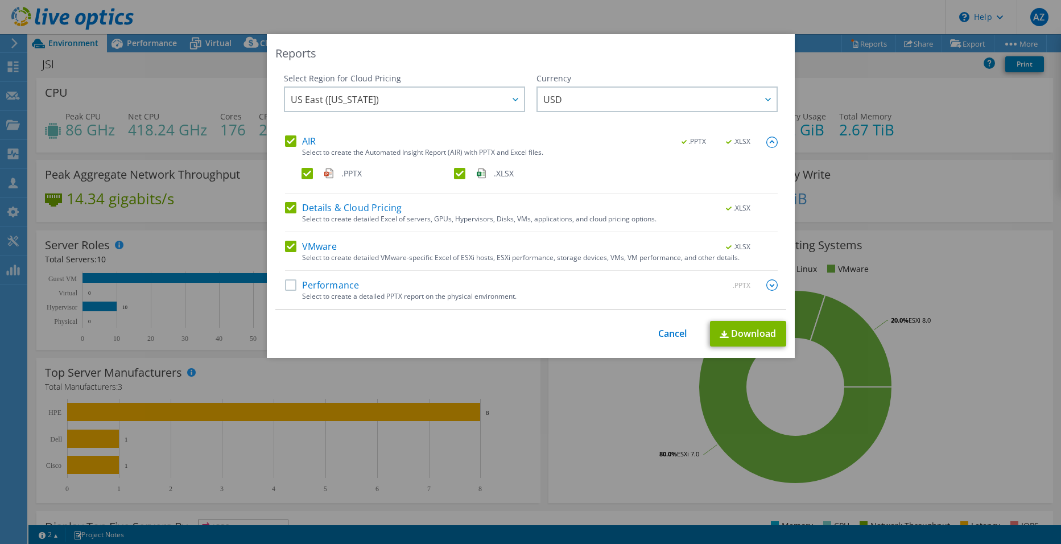
click at [766, 143] on img at bounding box center [771, 142] width 11 height 11
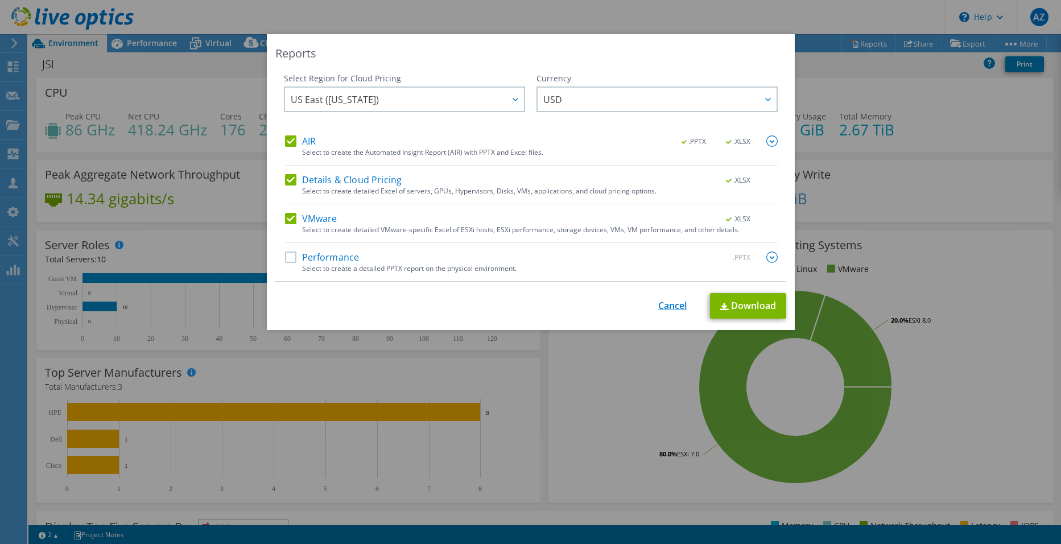
click at [664, 303] on link "Cancel" at bounding box center [672, 305] width 29 height 11
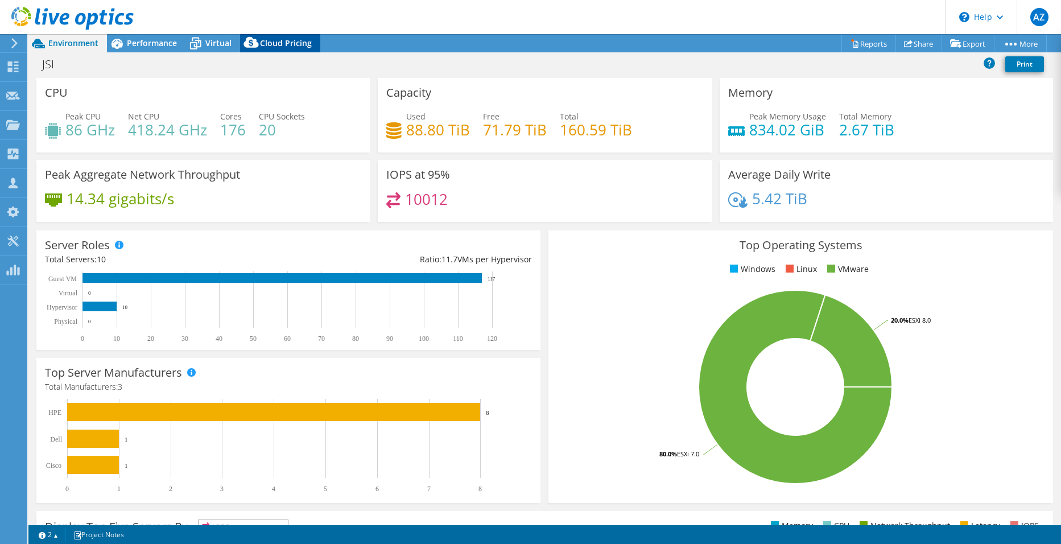
click at [291, 37] on div "Cloud Pricing" at bounding box center [280, 43] width 80 height 18
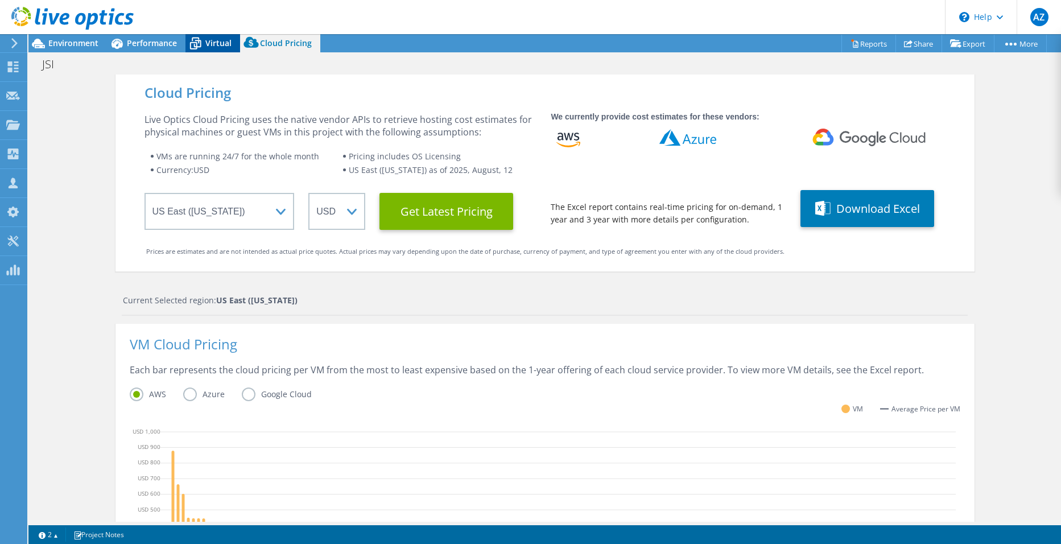
click at [211, 43] on span "Virtual" at bounding box center [218, 43] width 26 height 11
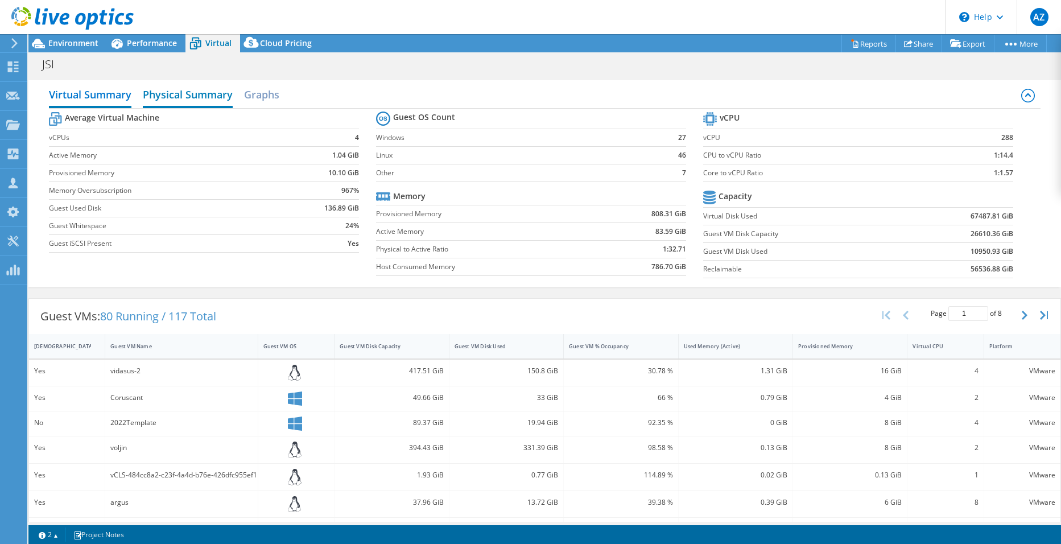
click at [204, 92] on h2 "Physical Summary" at bounding box center [188, 95] width 90 height 25
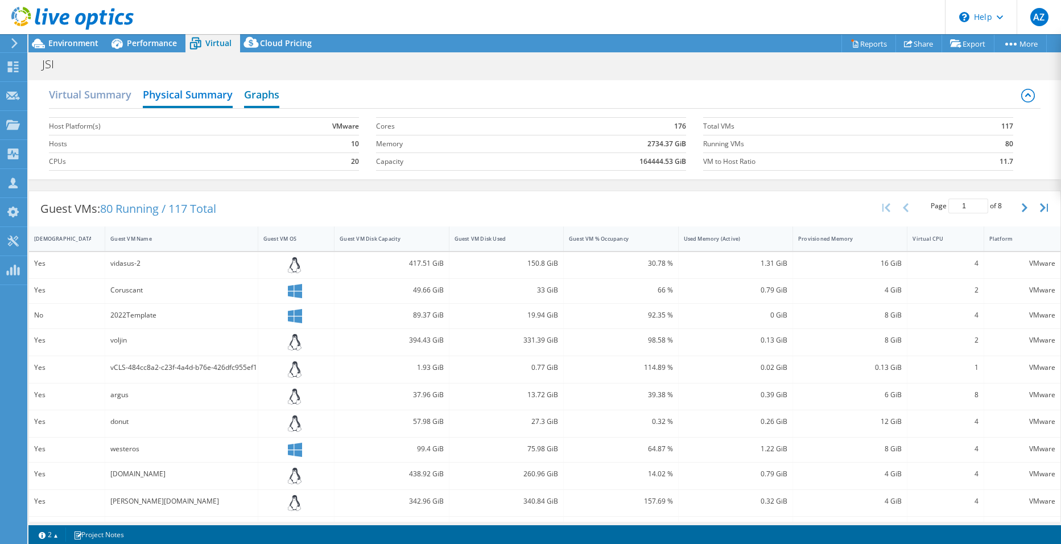
click at [272, 91] on h2 "Graphs" at bounding box center [261, 95] width 35 height 25
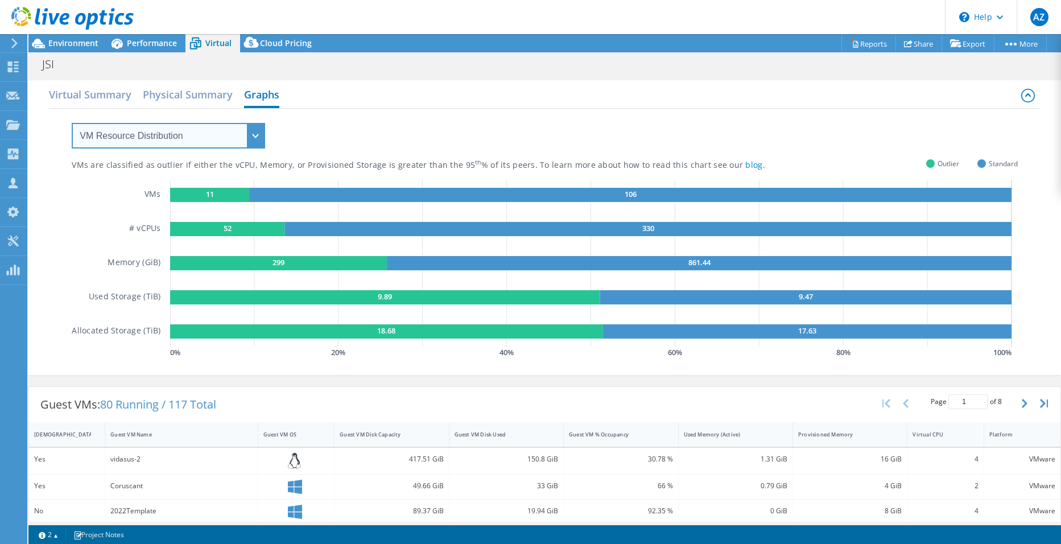
click at [246, 136] on select "VM Resource Distribution Provisioning Contrast Over Provisioning" at bounding box center [168, 136] width 193 height 26
select select "Provisioning Contrast"
click at [72, 123] on select "VM Resource Distribution Provisioning Contrast Over Provisioning" at bounding box center [168, 136] width 193 height 26
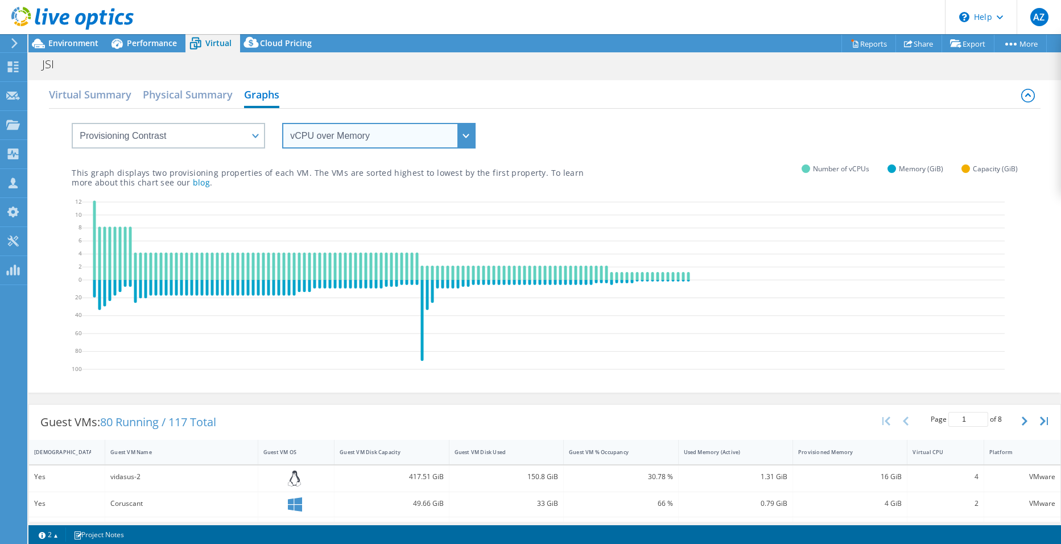
click at [456, 139] on select "vCPU over Memory vCPU over Capacity Memory over vCPU Memory over Capacity Capac…" at bounding box center [378, 136] width 193 height 26
click at [282, 123] on select "vCPU over Memory vCPU over Capacity Memory over vCPU Memory over Capacity Capac…" at bounding box center [378, 136] width 193 height 26
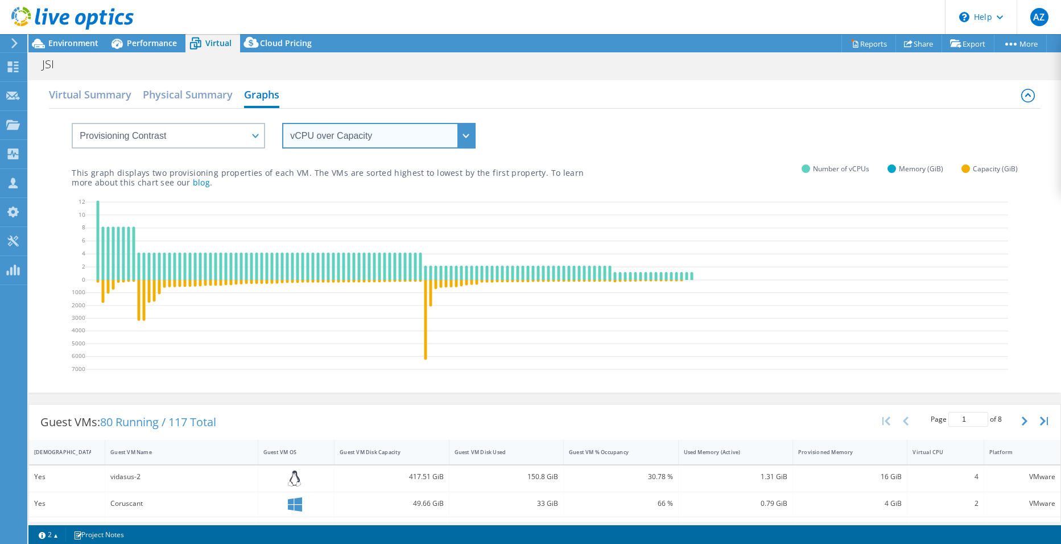
click at [462, 135] on select "vCPU over Memory vCPU over Capacity Memory over vCPU Memory over Capacity Capac…" at bounding box center [378, 136] width 193 height 26
click at [282, 123] on select "vCPU over Memory vCPU over Capacity Memory over vCPU Memory over Capacity Capac…" at bounding box center [378, 136] width 193 height 26
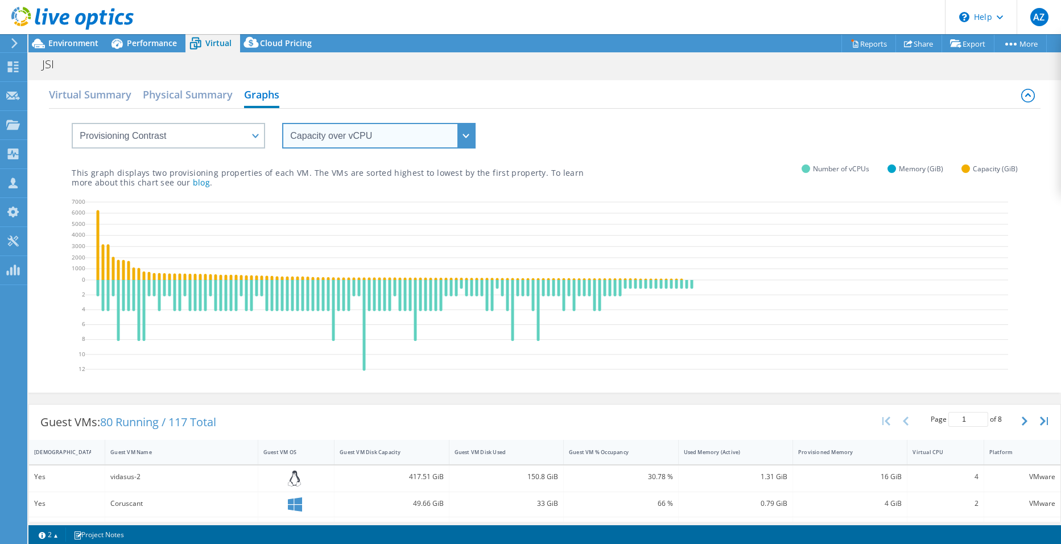
click at [464, 137] on select "vCPU over Memory vCPU over Capacity Memory over vCPU Memory over Capacity Capac…" at bounding box center [378, 136] width 193 height 26
select select "vCPU over Memory"
click at [282, 123] on select "vCPU over Memory vCPU over Capacity Memory over vCPU Memory over Capacity Capac…" at bounding box center [378, 136] width 193 height 26
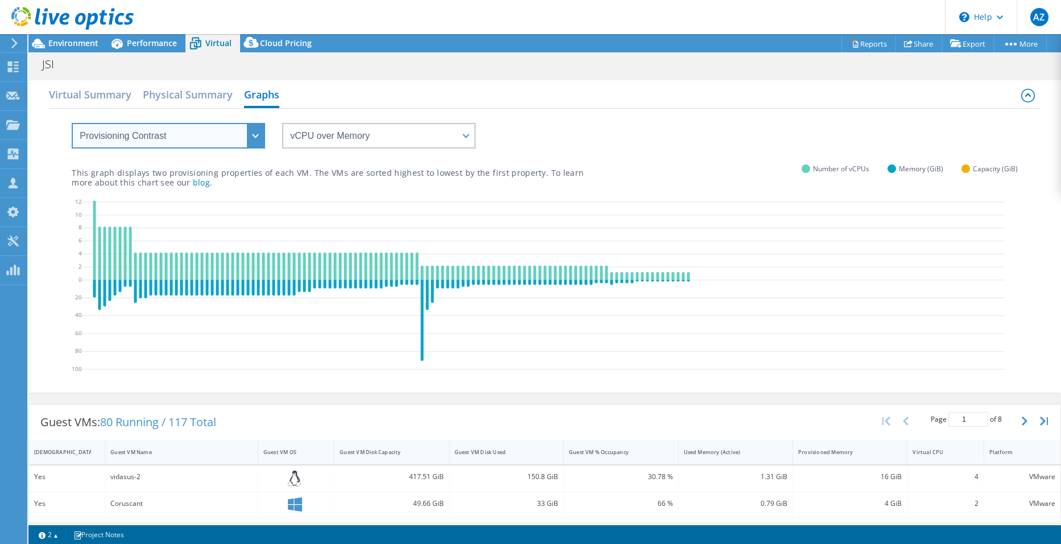
click at [244, 133] on select "VM Resource Distribution Provisioning Contrast Over Provisioning" at bounding box center [168, 136] width 193 height 26
select select "Over Provisioning"
click at [72, 123] on select "VM Resource Distribution Provisioning Contrast Over Provisioning" at bounding box center [168, 136] width 193 height 26
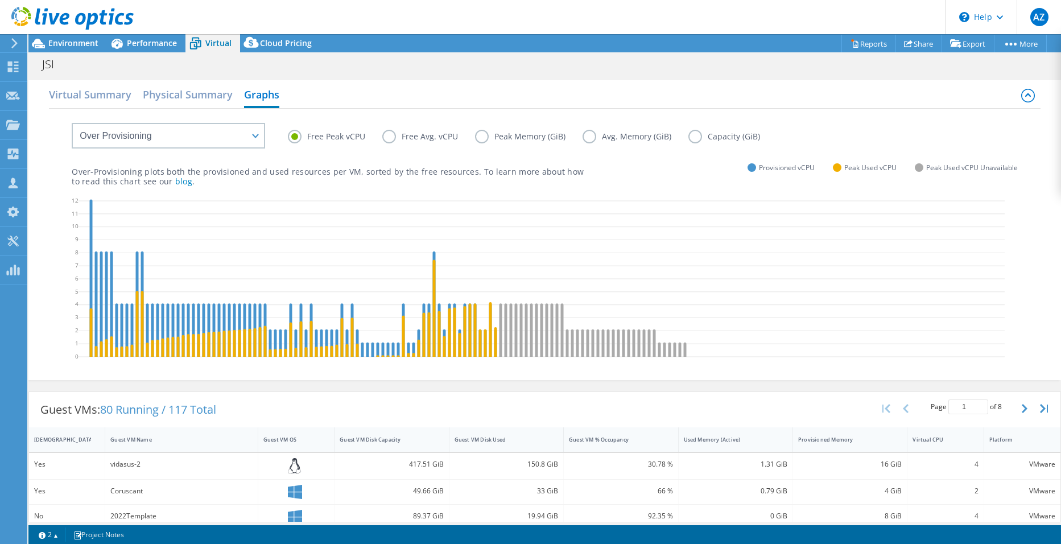
click at [629, 181] on div "Over-Provisioning plots both the provisioned and used resources per VM, sorted …" at bounding box center [545, 166] width 946 height 39
click at [391, 134] on label "Free Avg. vCPU" at bounding box center [428, 137] width 93 height 14
click at [0, 0] on input "Free Avg. vCPU" at bounding box center [0, 0] width 0 height 0
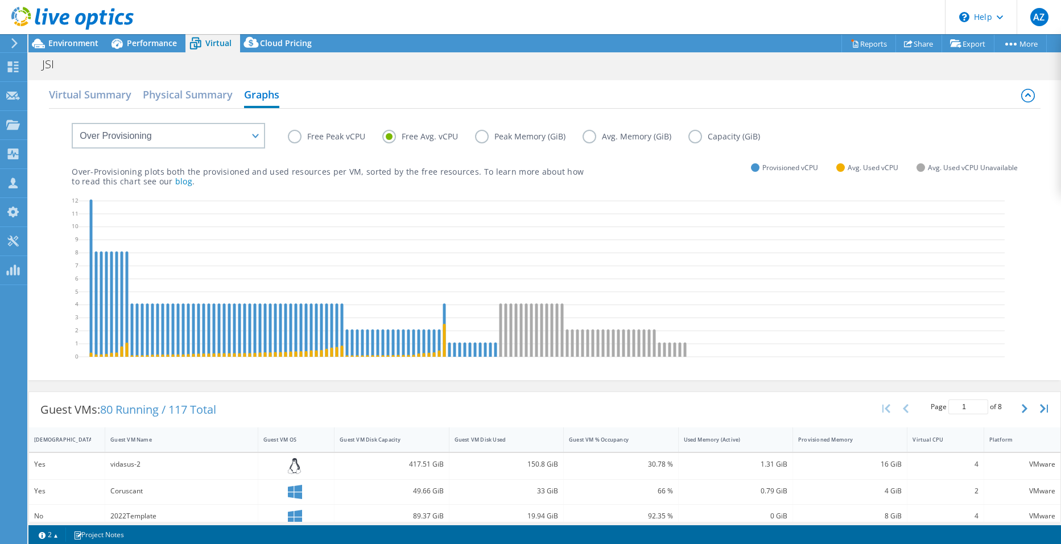
click at [331, 134] on label "Free Peak vCPU" at bounding box center [335, 137] width 94 height 14
click at [0, 0] on input "Free Peak vCPU" at bounding box center [0, 0] width 0 height 0
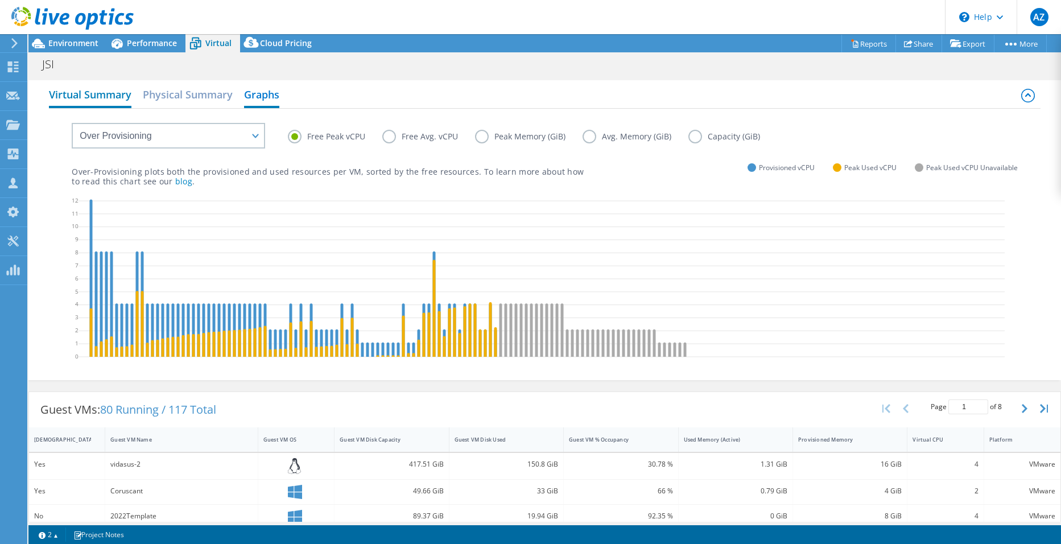
click at [116, 93] on h2 "Virtual Summary" at bounding box center [90, 95] width 82 height 25
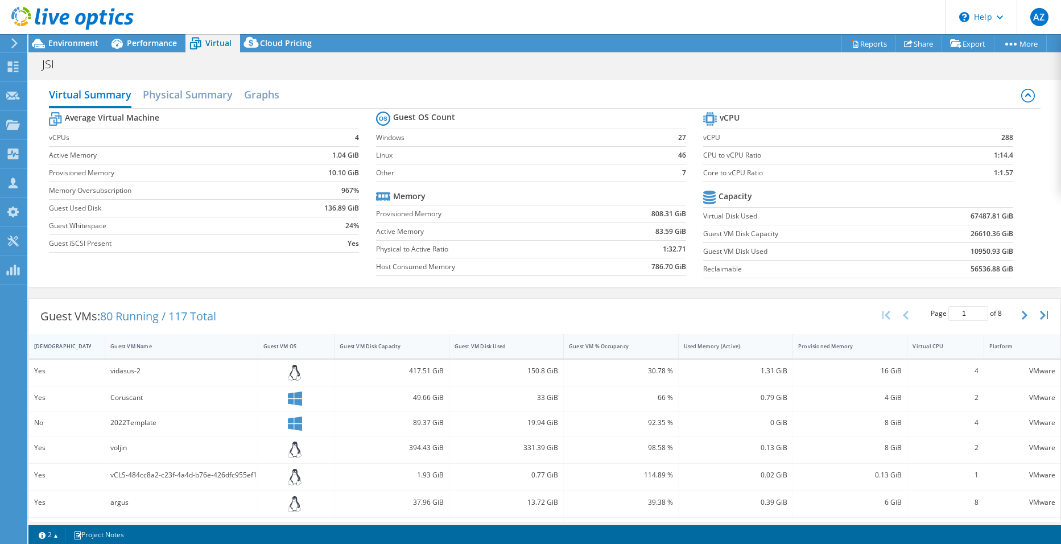
click at [40, 345] on div "[DEMOGRAPHIC_DATA]" at bounding box center [60, 345] width 52 height 7
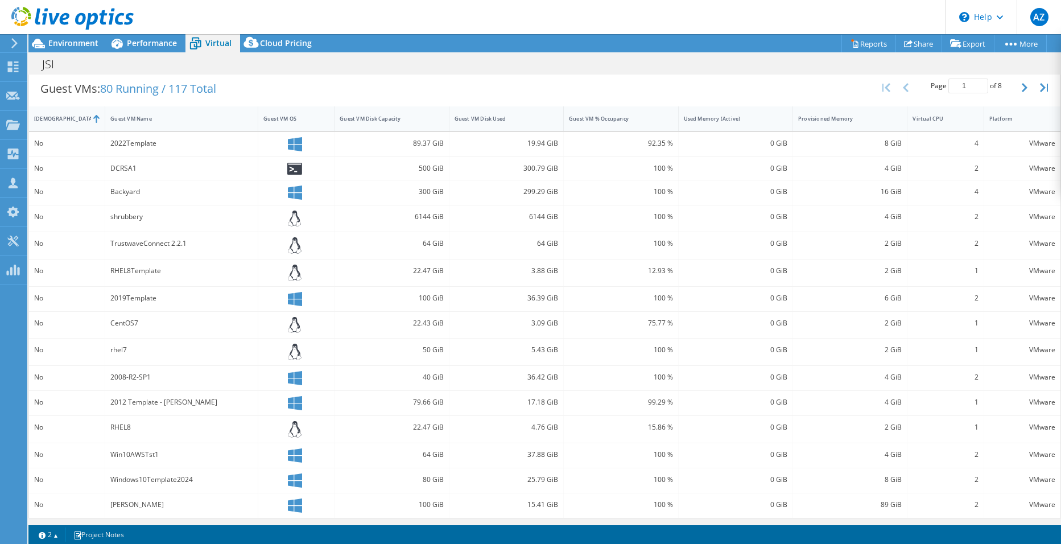
scroll to position [230, 0]
click at [1022, 88] on icon "button" at bounding box center [1025, 85] width 6 height 9
type input "2"
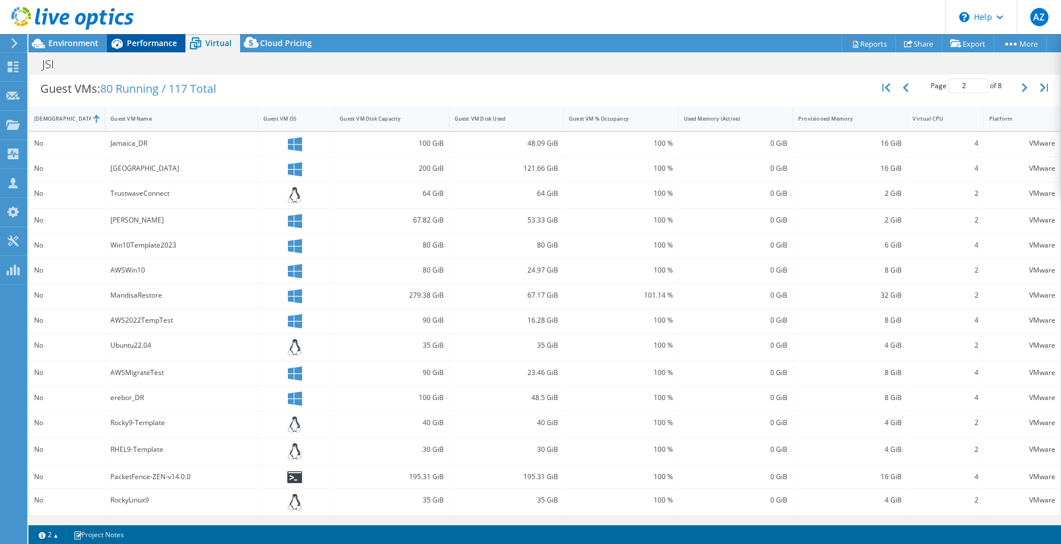
click at [135, 46] on span "Performance" at bounding box center [152, 43] width 50 height 11
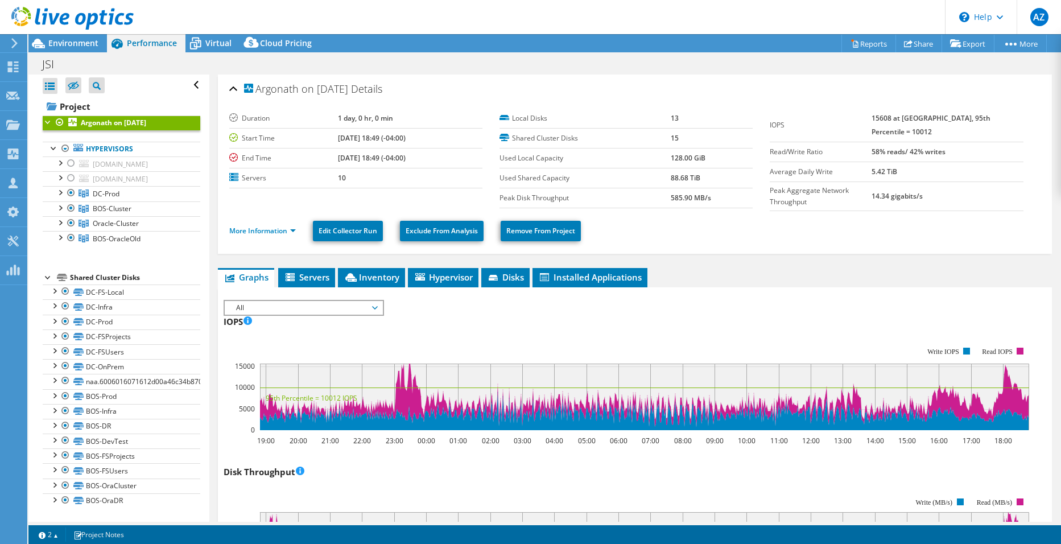
scroll to position [0, 0]
click at [214, 38] on span "Virtual" at bounding box center [218, 43] width 26 height 11
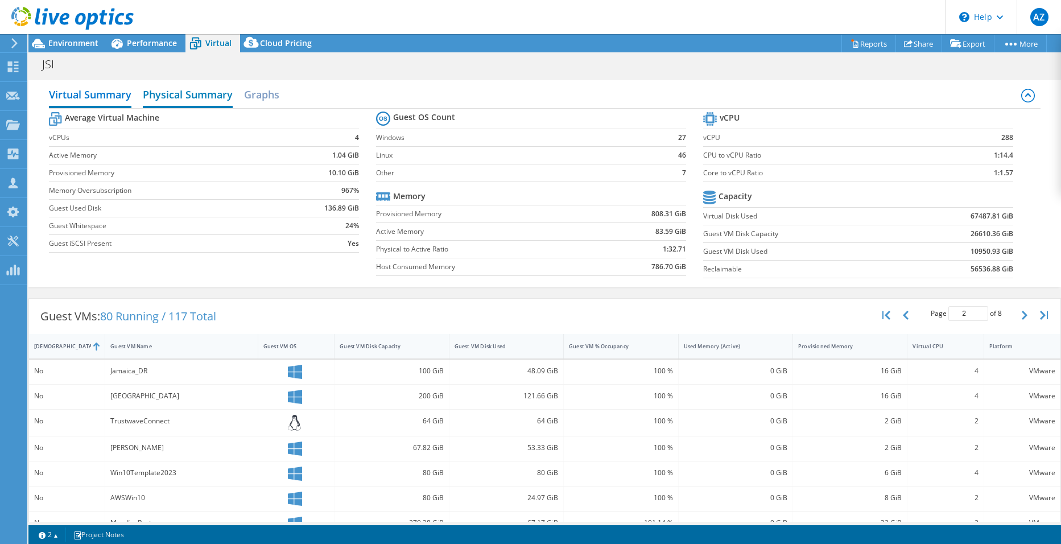
click at [194, 90] on h2 "Physical Summary" at bounding box center [188, 95] width 90 height 25
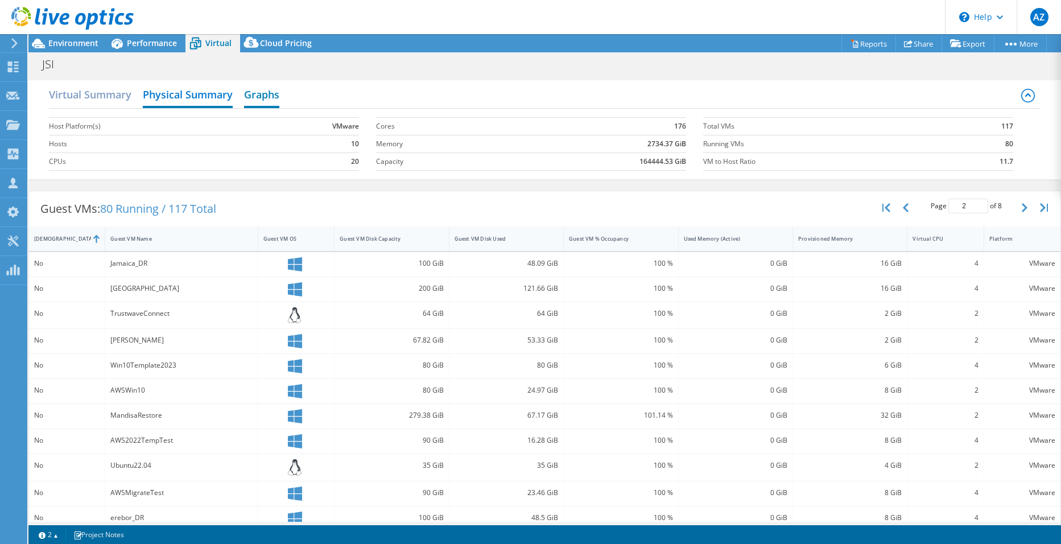
click at [270, 94] on h2 "Graphs" at bounding box center [261, 95] width 35 height 25
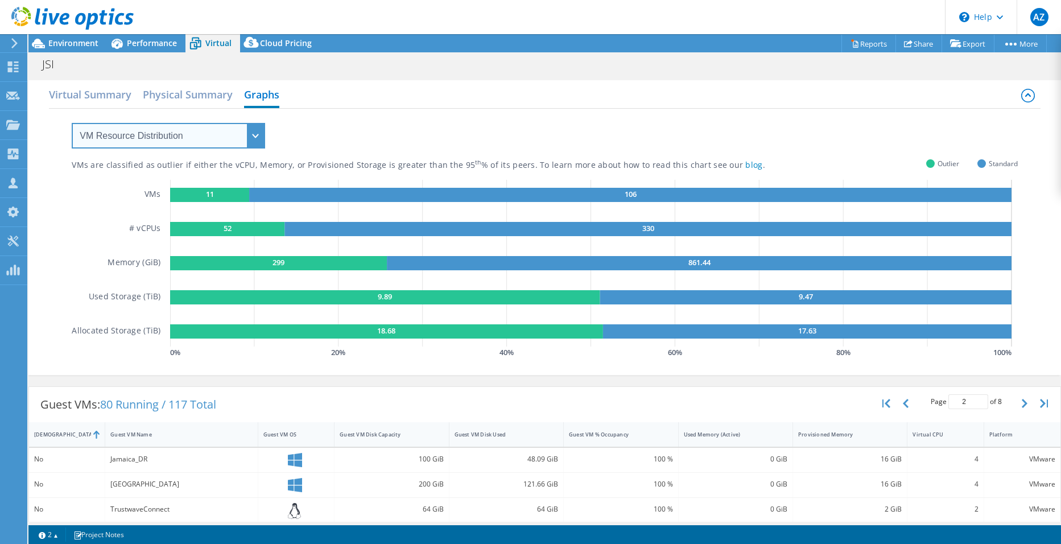
click at [245, 138] on select "VM Resource Distribution Provisioning Contrast Over Provisioning" at bounding box center [168, 136] width 193 height 26
click at [72, 123] on select "VM Resource Distribution Provisioning Contrast Over Provisioning" at bounding box center [168, 136] width 193 height 26
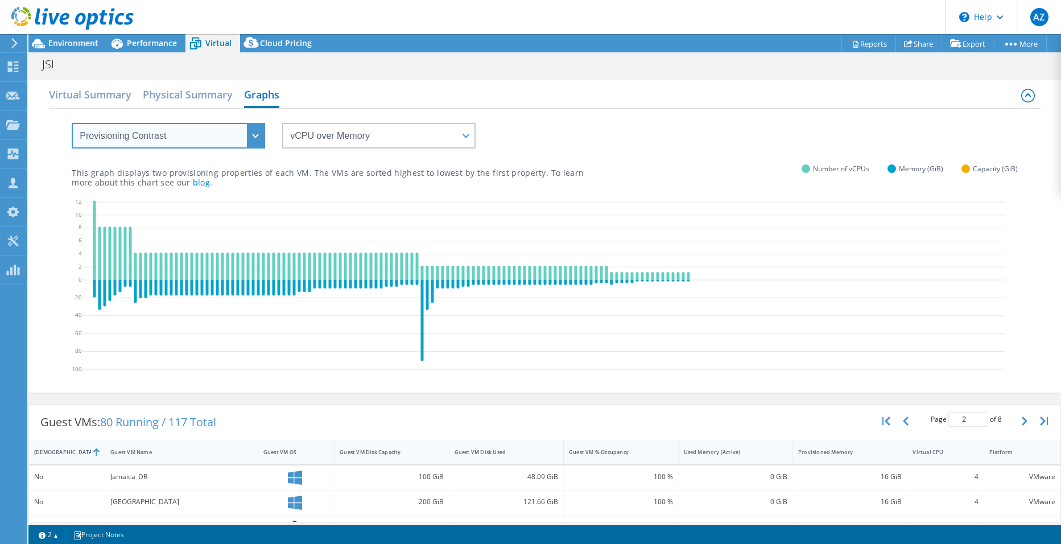
click at [228, 139] on select "VM Resource Distribution Provisioning Contrast Over Provisioning" at bounding box center [168, 136] width 193 height 26
select select "Over Provisioning"
click at [72, 123] on select "VM Resource Distribution Provisioning Contrast Over Provisioning" at bounding box center [168, 136] width 193 height 26
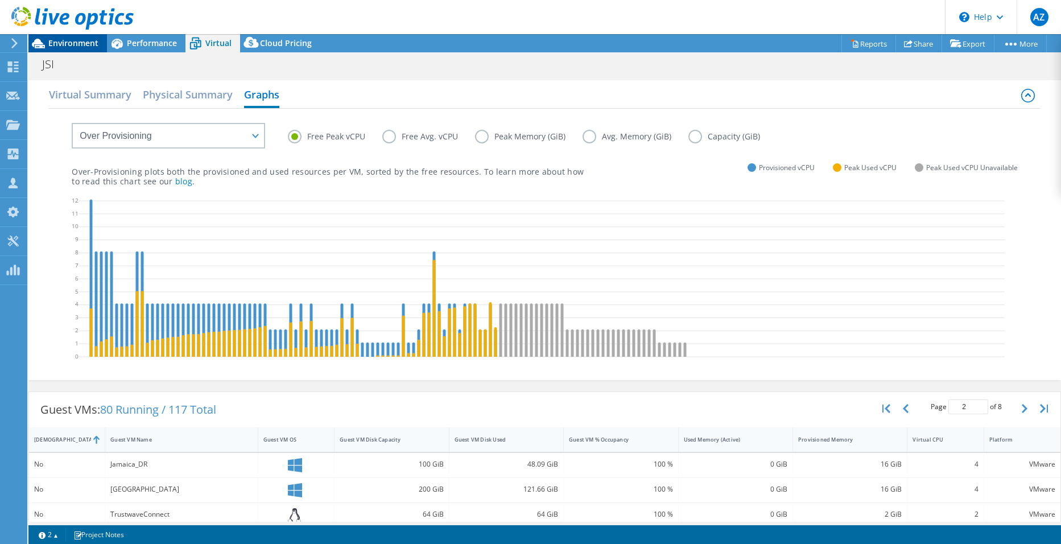
click at [60, 43] on span "Environment" at bounding box center [73, 43] width 50 height 11
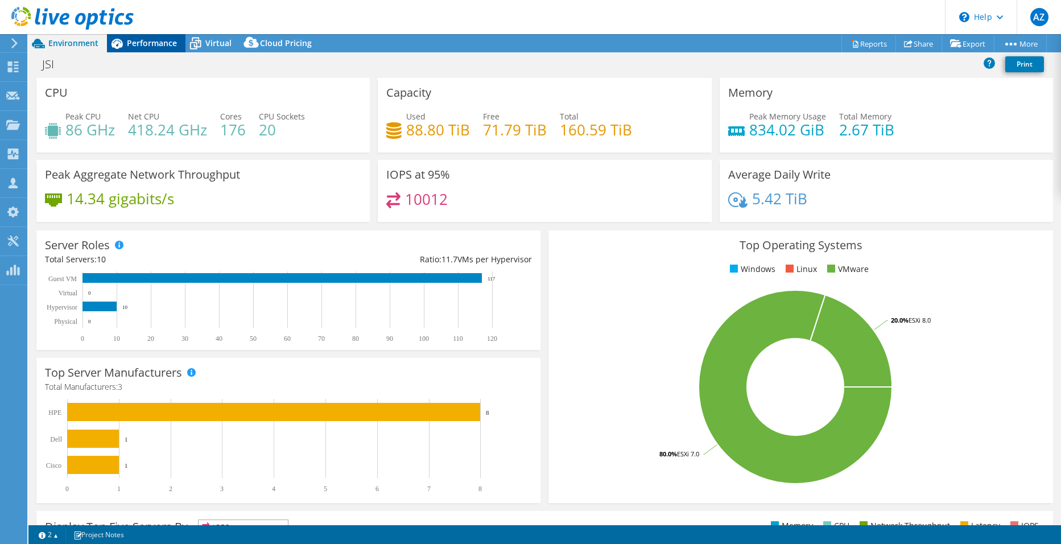
click at [137, 47] on span "Performance" at bounding box center [152, 43] width 50 height 11
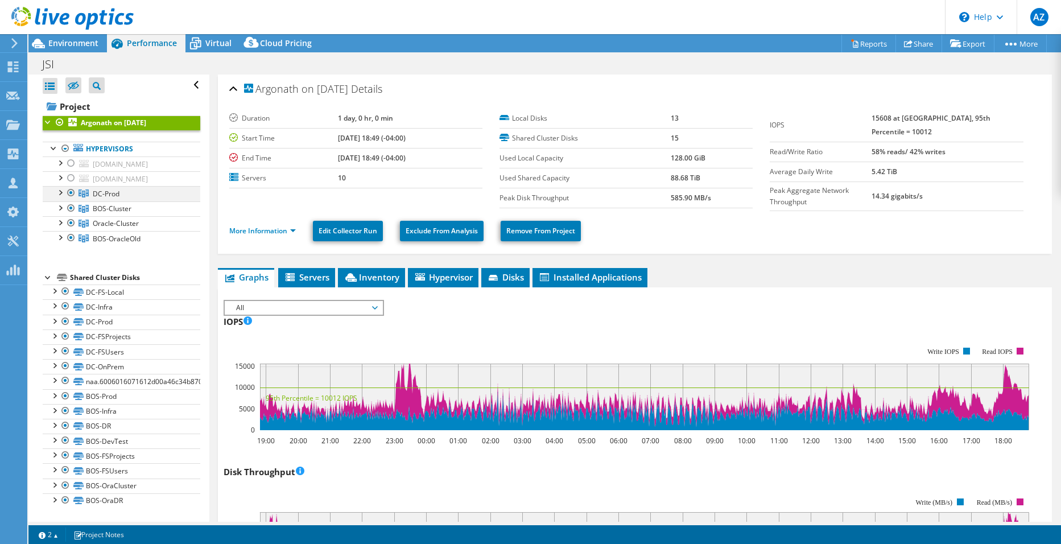
click at [61, 192] on div at bounding box center [59, 191] width 11 height 11
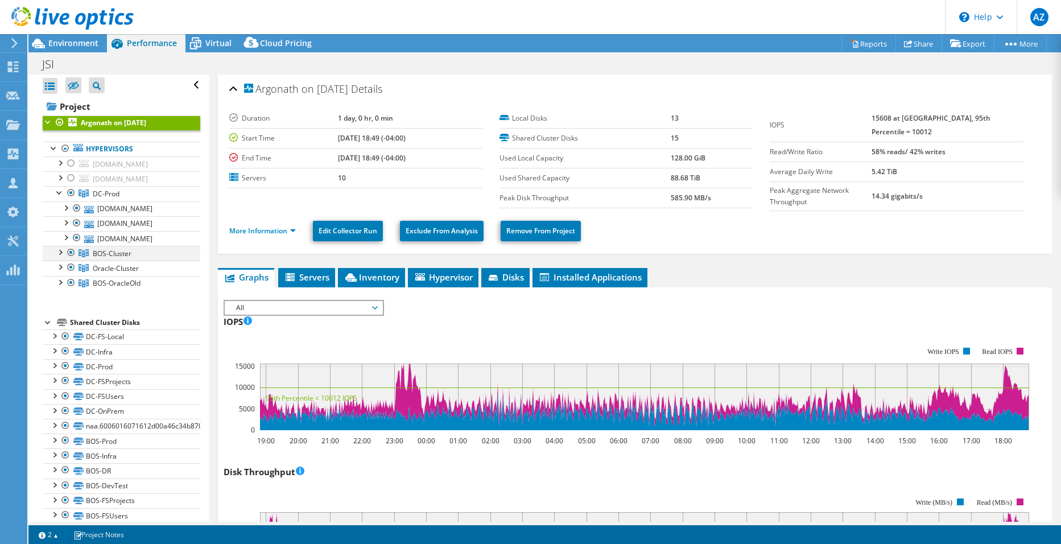
click at [57, 250] on div at bounding box center [59, 251] width 11 height 11
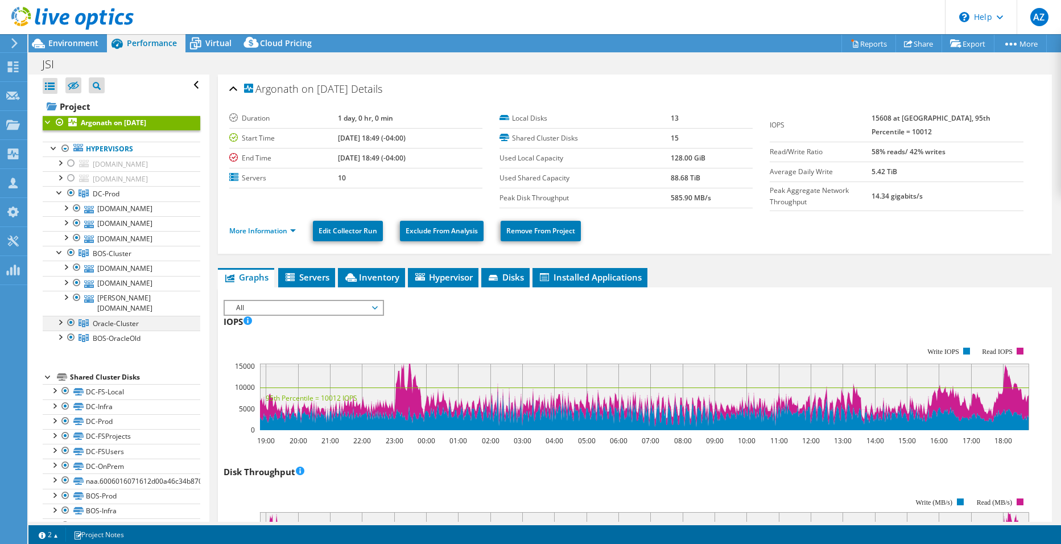
click at [59, 316] on div at bounding box center [59, 321] width 11 height 11
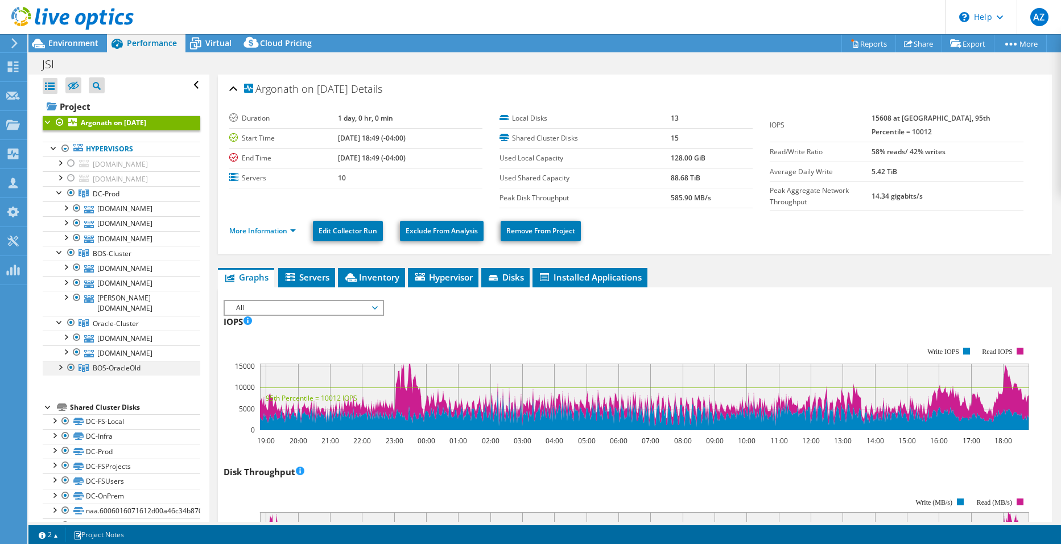
click at [60, 361] on div at bounding box center [59, 366] width 11 height 11
click at [69, 361] on div at bounding box center [70, 368] width 11 height 14
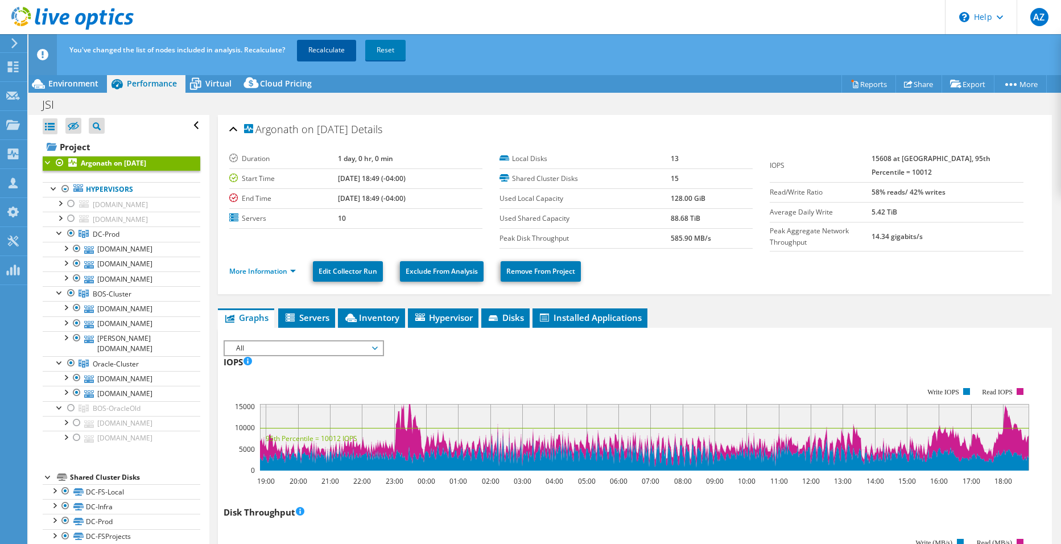
click at [317, 48] on link "Recalculate" at bounding box center [326, 50] width 59 height 20
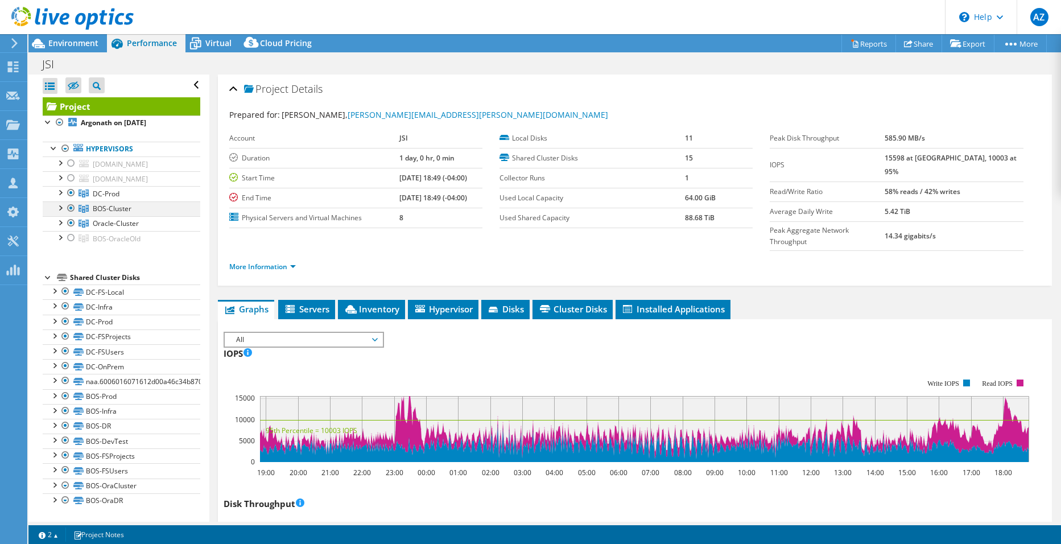
click at [58, 218] on div at bounding box center [59, 221] width 11 height 11
click at [60, 206] on div at bounding box center [59, 206] width 11 height 11
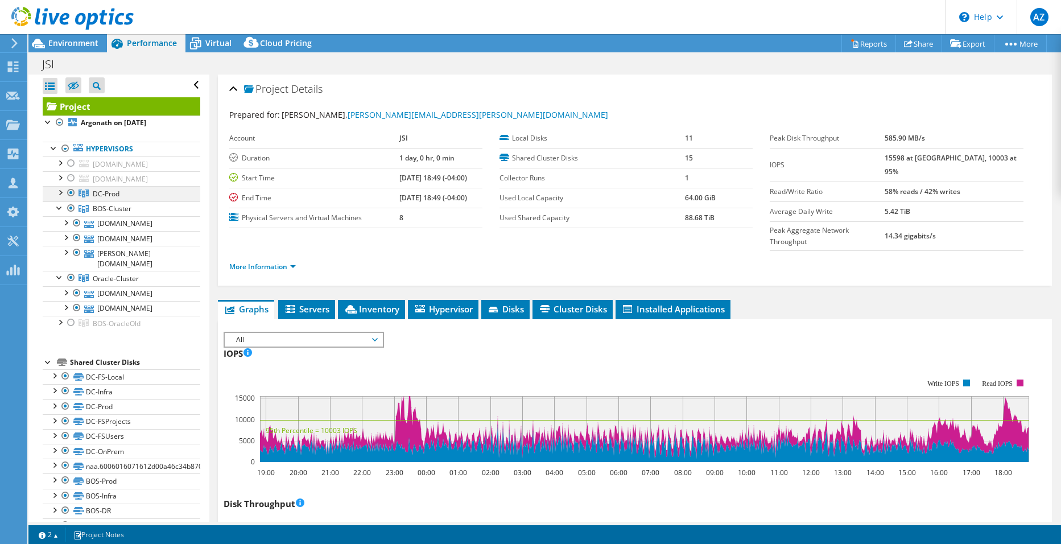
click at [62, 192] on div at bounding box center [59, 191] width 11 height 11
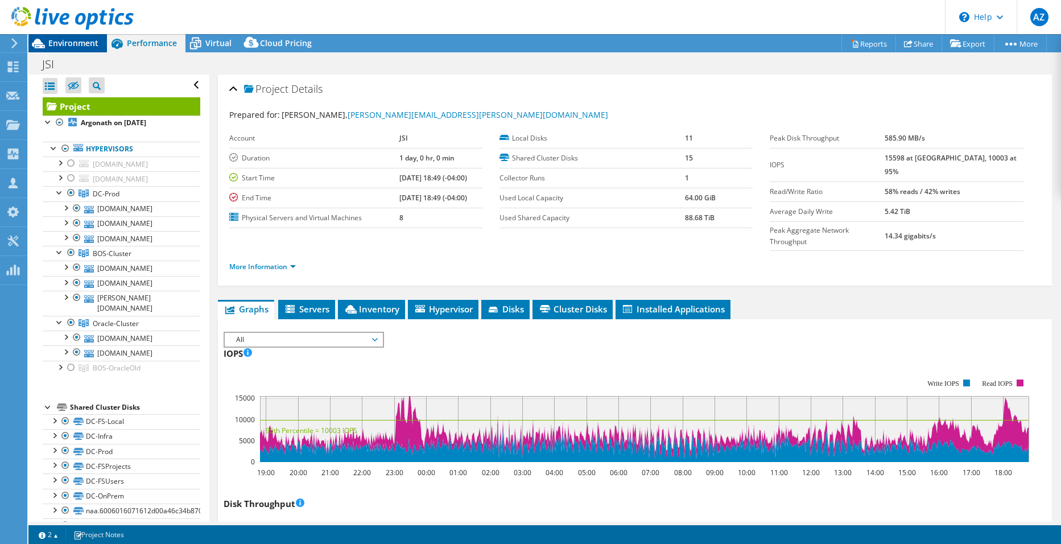
click at [73, 45] on span "Environment" at bounding box center [73, 43] width 50 height 11
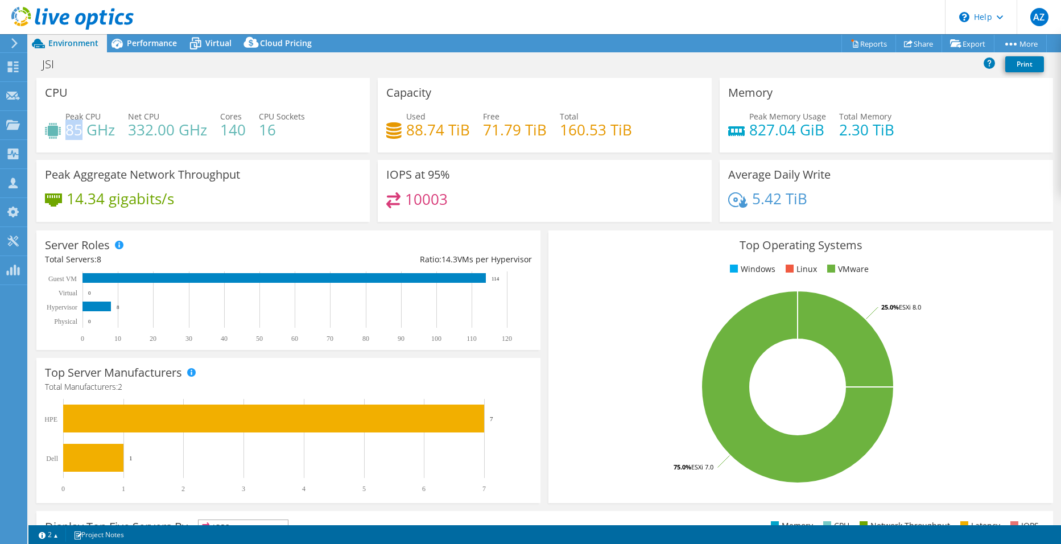
drag, startPoint x: 65, startPoint y: 130, endPoint x: 81, endPoint y: 127, distance: 16.1
click at [81, 127] on h4 "85 GHz" at bounding box center [89, 129] width 49 height 13
drag, startPoint x: 81, startPoint y: 127, endPoint x: 134, endPoint y: 130, distance: 53.0
click at [134, 130] on h4 "332.00 GHz" at bounding box center [167, 129] width 79 height 13
drag, startPoint x: 748, startPoint y: 201, endPoint x: 778, endPoint y: 197, distance: 30.4
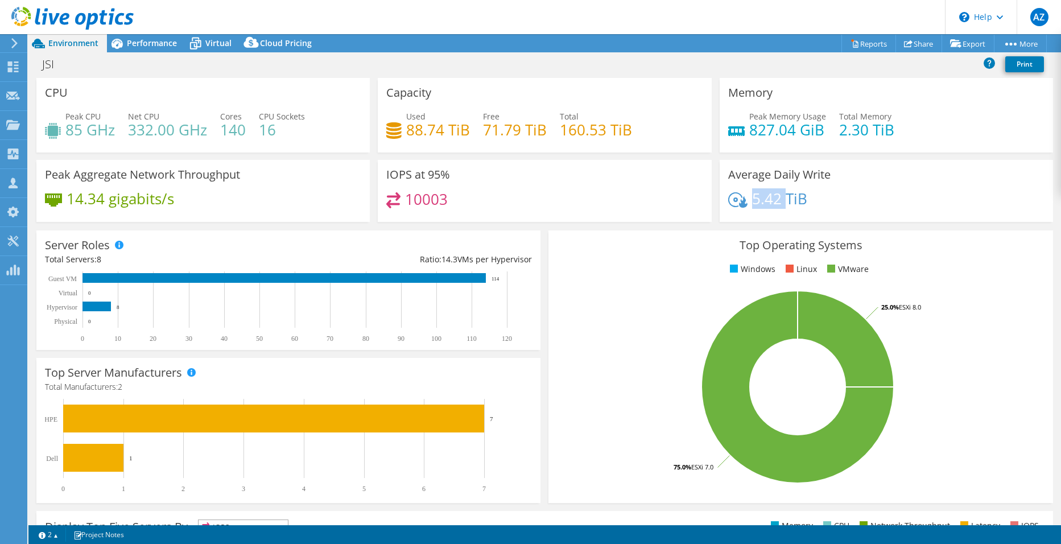
click at [778, 197] on h4 "5.42 TiB" at bounding box center [779, 198] width 55 height 13
drag, startPoint x: 778, startPoint y: 197, endPoint x: 756, endPoint y: 203, distance: 22.9
click at [756, 203] on h4 "5.42 TiB" at bounding box center [779, 198] width 55 height 13
click at [156, 42] on span "Performance" at bounding box center [152, 43] width 50 height 11
